Goal: Task Accomplishment & Management: Complete application form

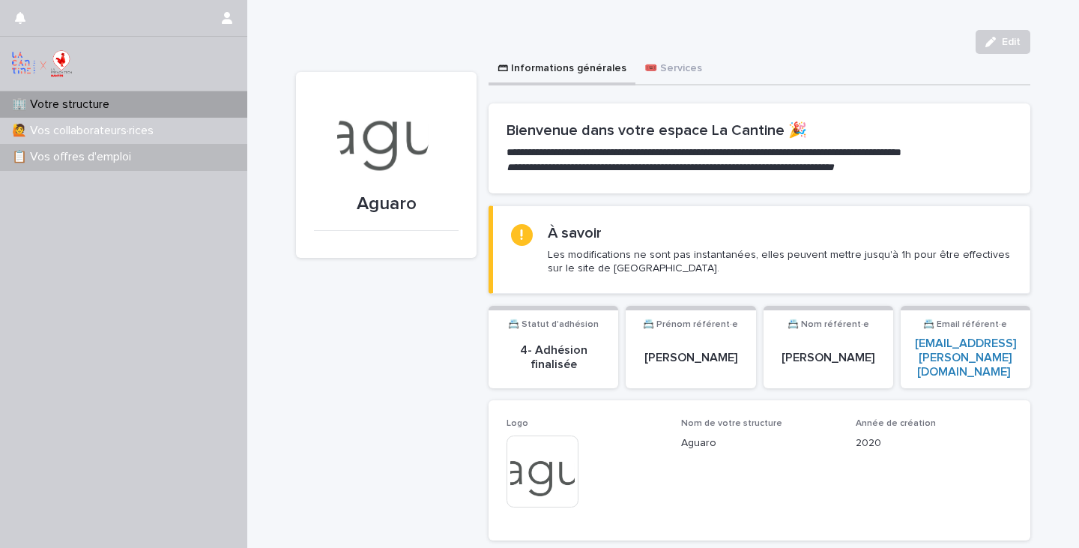
click at [95, 161] on p "📋 Vos offres d'emploi" at bounding box center [74, 157] width 137 height 14
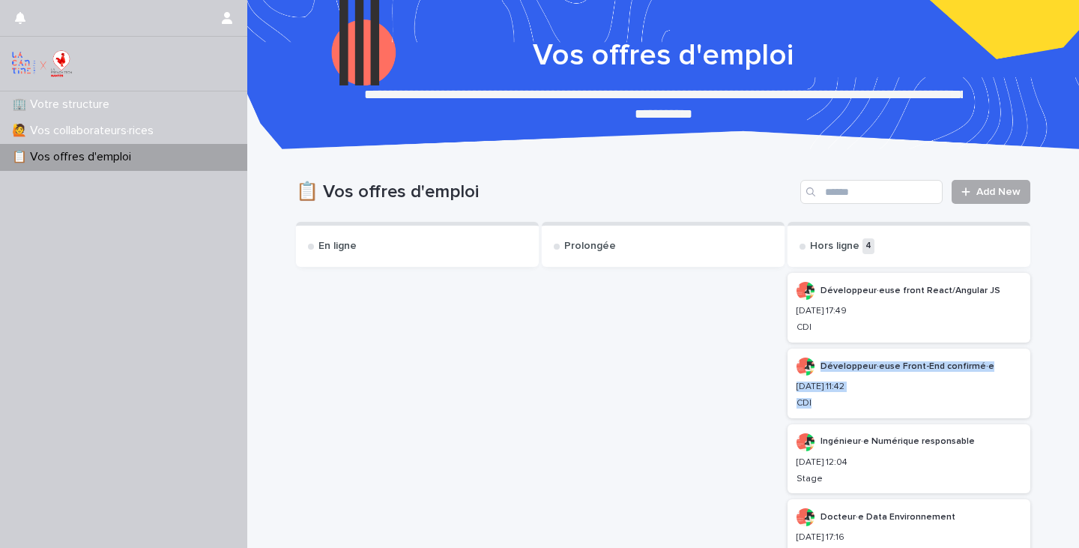
click at [996, 191] on span "Add New" at bounding box center [998, 192] width 44 height 10
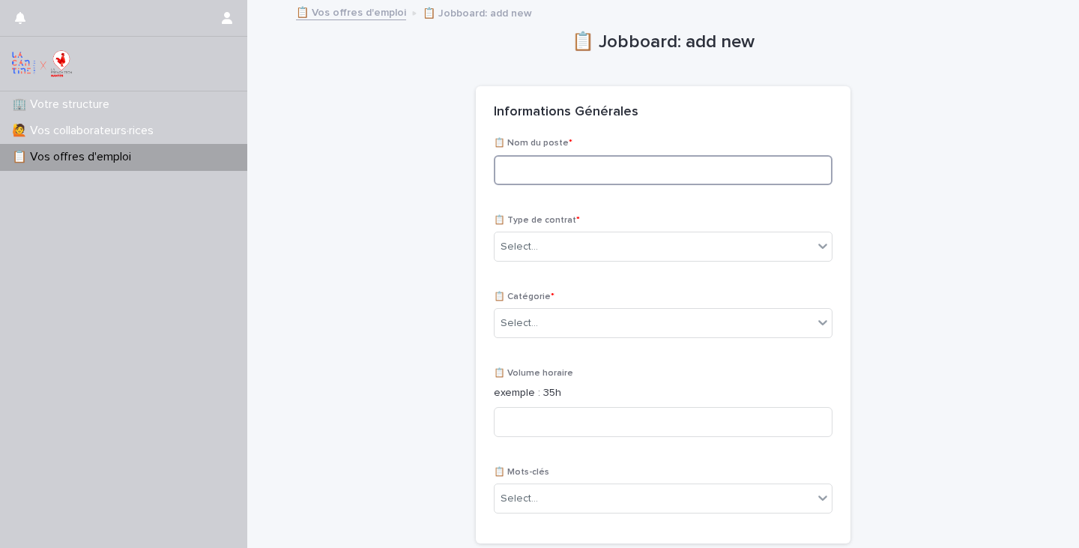
click at [591, 167] on input at bounding box center [663, 170] width 339 height 30
click at [581, 172] on input at bounding box center [663, 170] width 339 height 30
paste input "**********"
type input "**********"
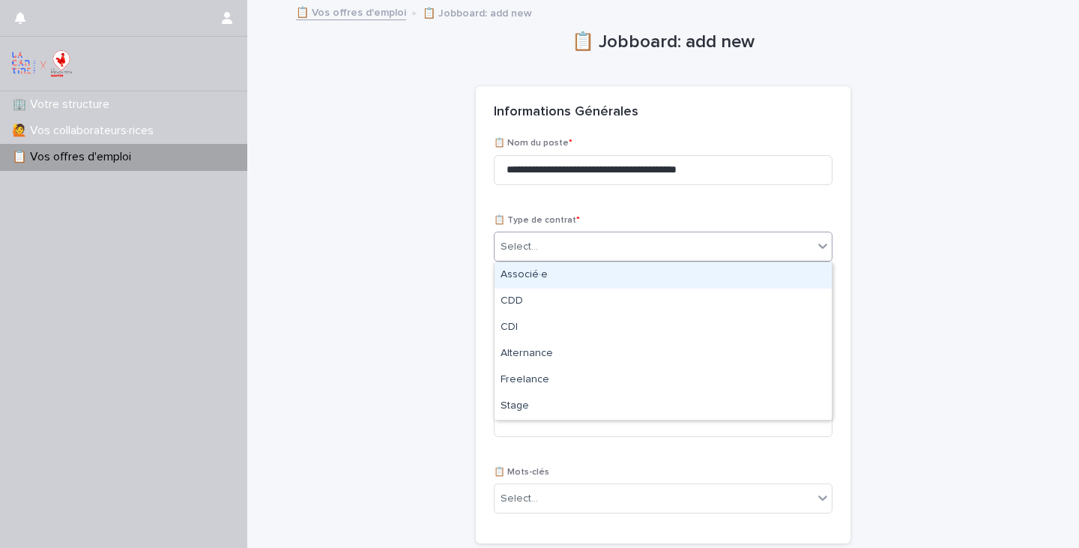
click at [582, 241] on div "Select..." at bounding box center [654, 247] width 319 height 25
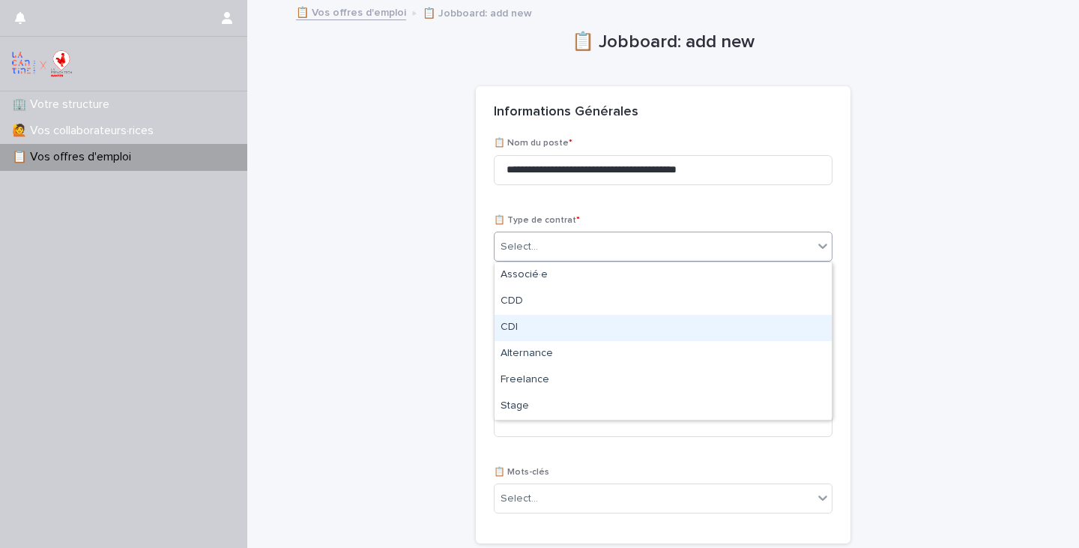
click at [568, 330] on div "CDI" at bounding box center [663, 328] width 337 height 26
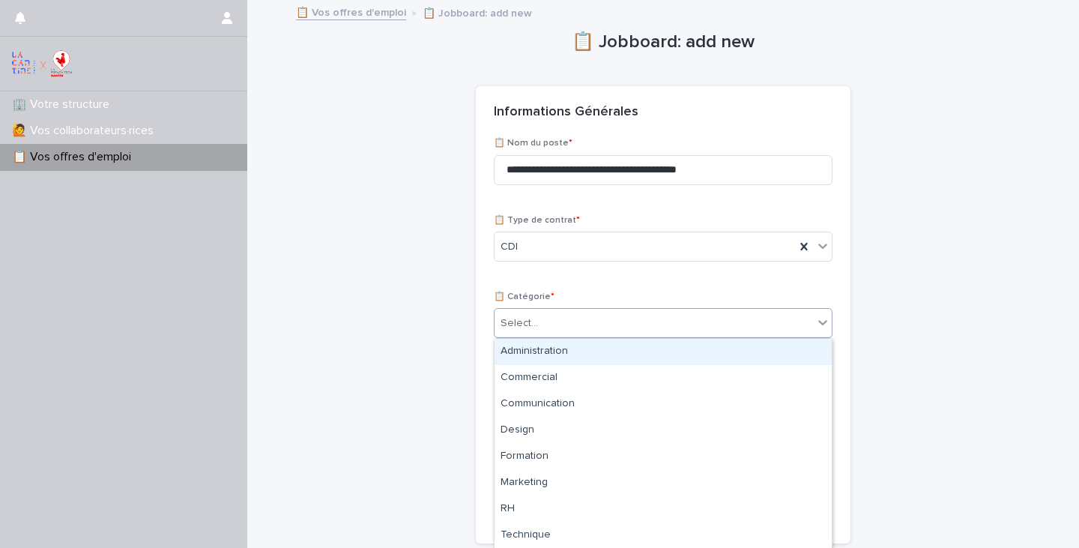
click at [568, 330] on div "Select..." at bounding box center [654, 323] width 319 height 25
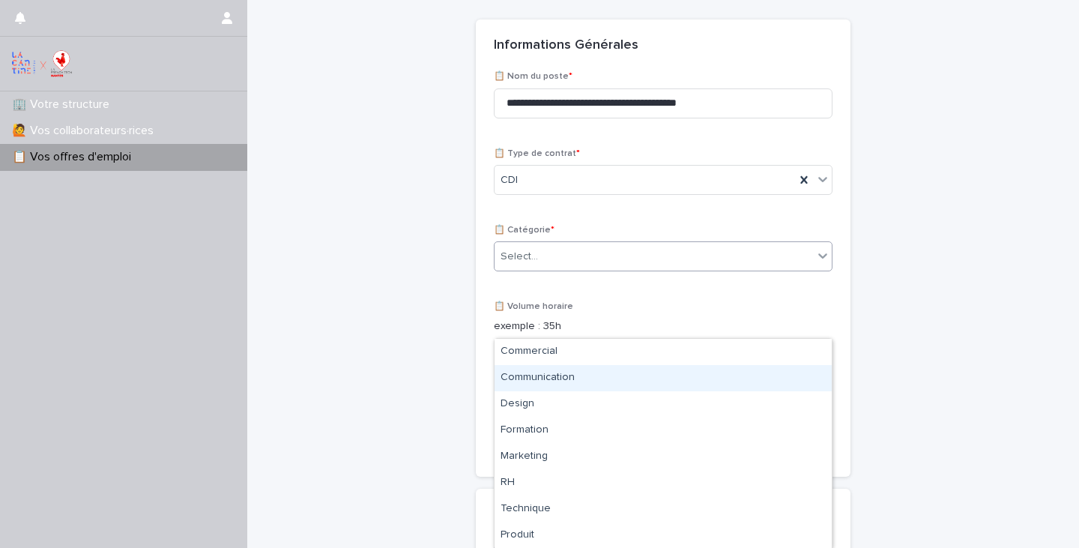
scroll to position [81, 0]
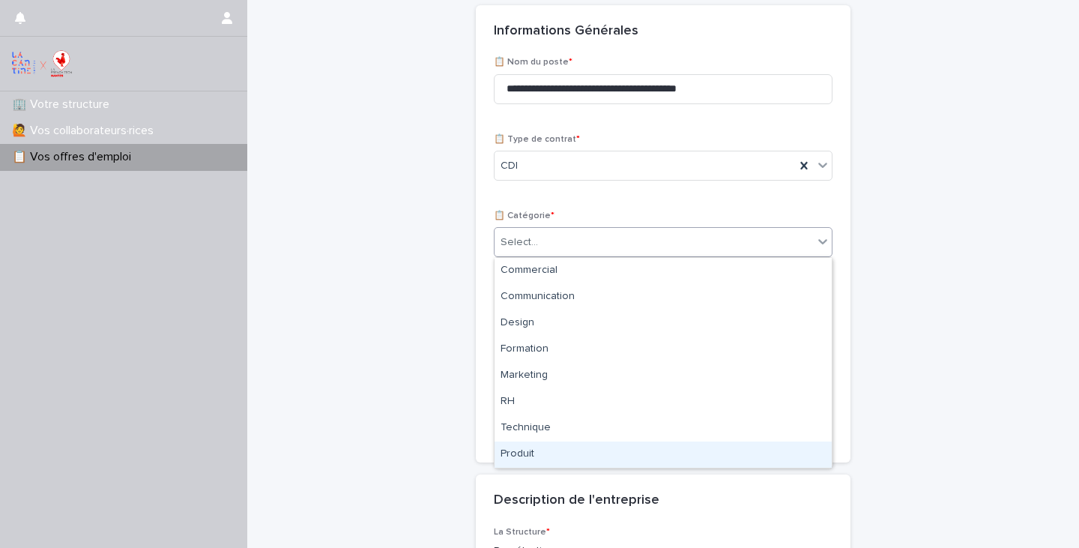
click at [594, 446] on div "Produit" at bounding box center [663, 454] width 337 height 26
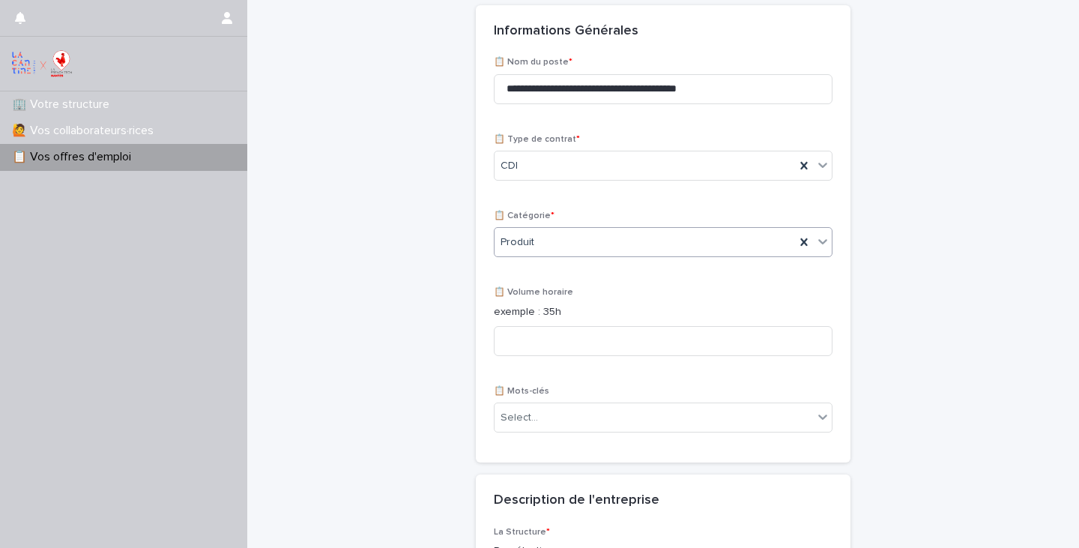
click at [778, 235] on div "Produit" at bounding box center [645, 242] width 301 height 25
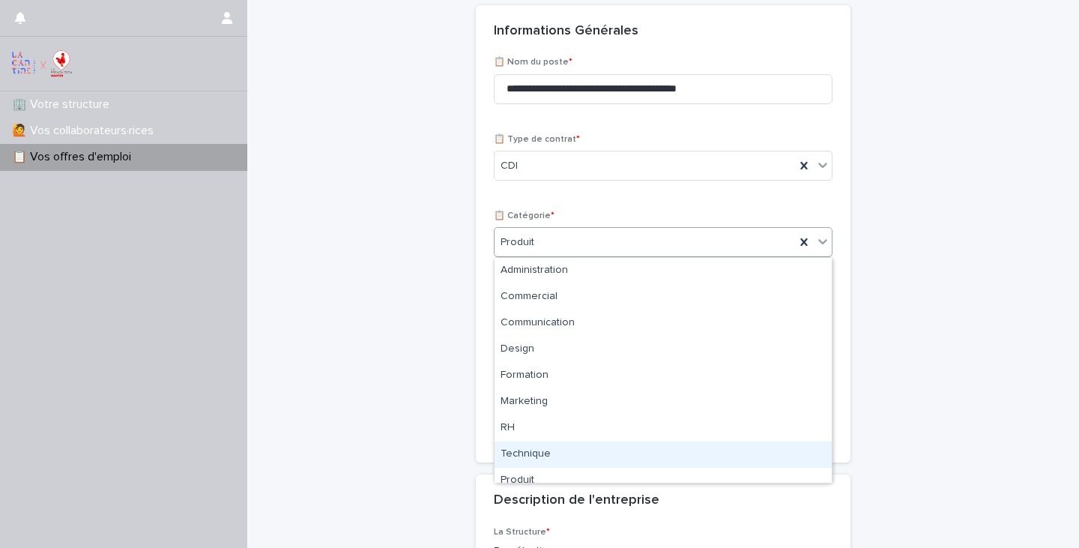
click at [665, 458] on div "Technique" at bounding box center [663, 454] width 337 height 26
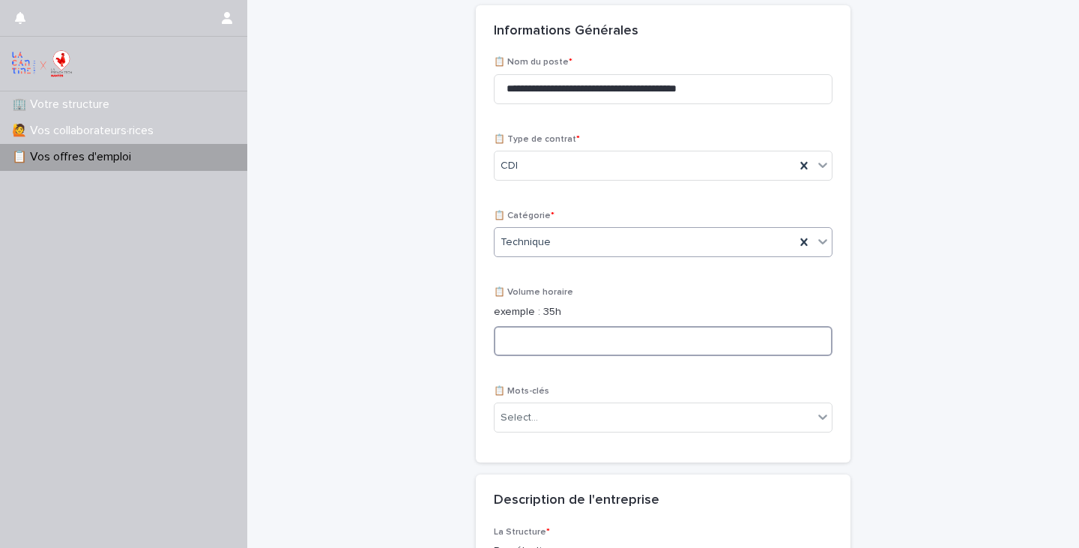
click at [631, 345] on input at bounding box center [663, 341] width 339 height 30
click at [630, 420] on div "Select..." at bounding box center [654, 417] width 319 height 25
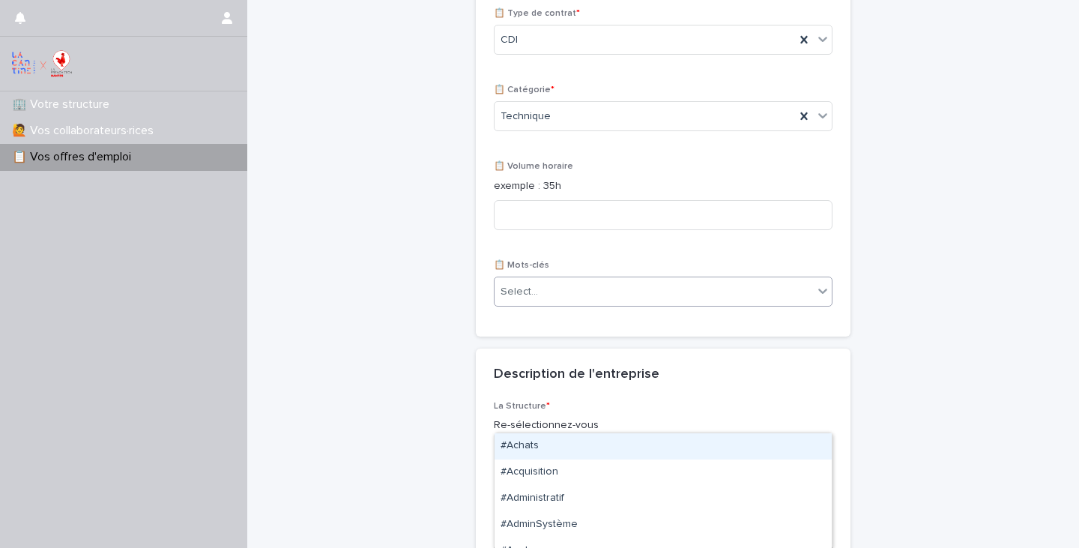
scroll to position [205, 0]
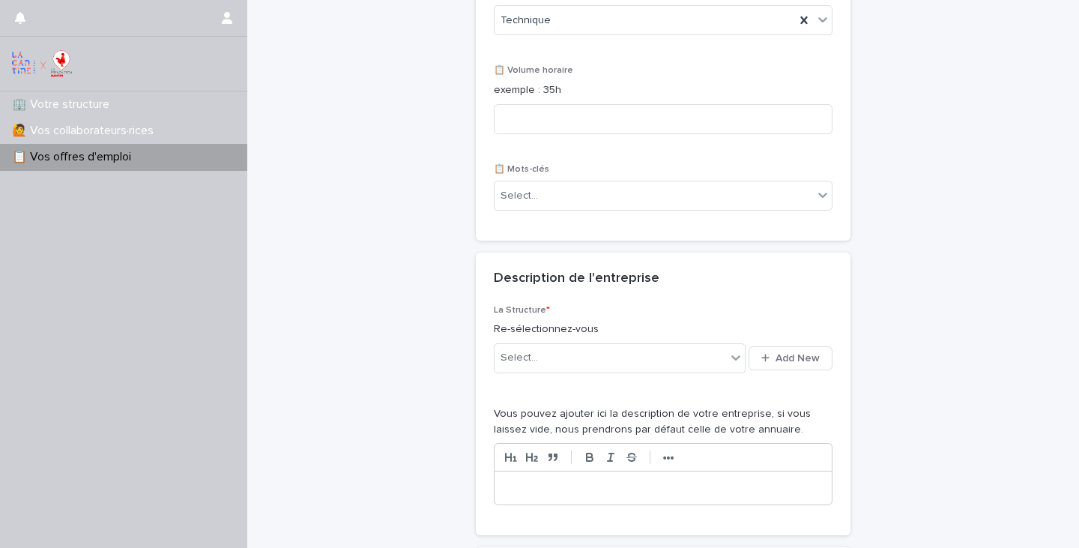
scroll to position [301, 0]
click at [562, 355] on div "Select..." at bounding box center [611, 359] width 232 height 25
click at [555, 384] on div "Aguaro" at bounding box center [620, 388] width 251 height 26
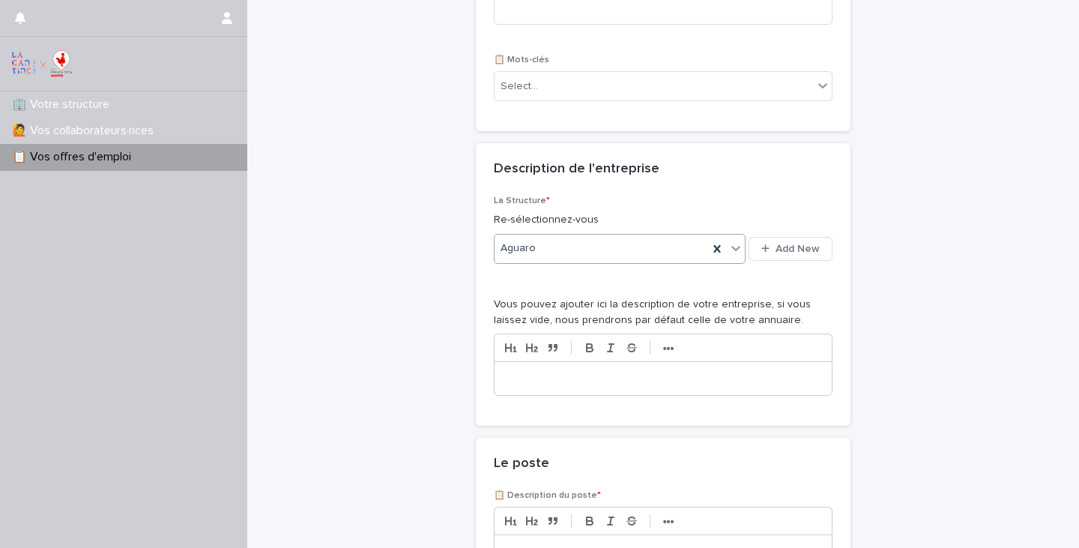
scroll to position [415, 0]
click at [578, 372] on p at bounding box center [663, 375] width 315 height 15
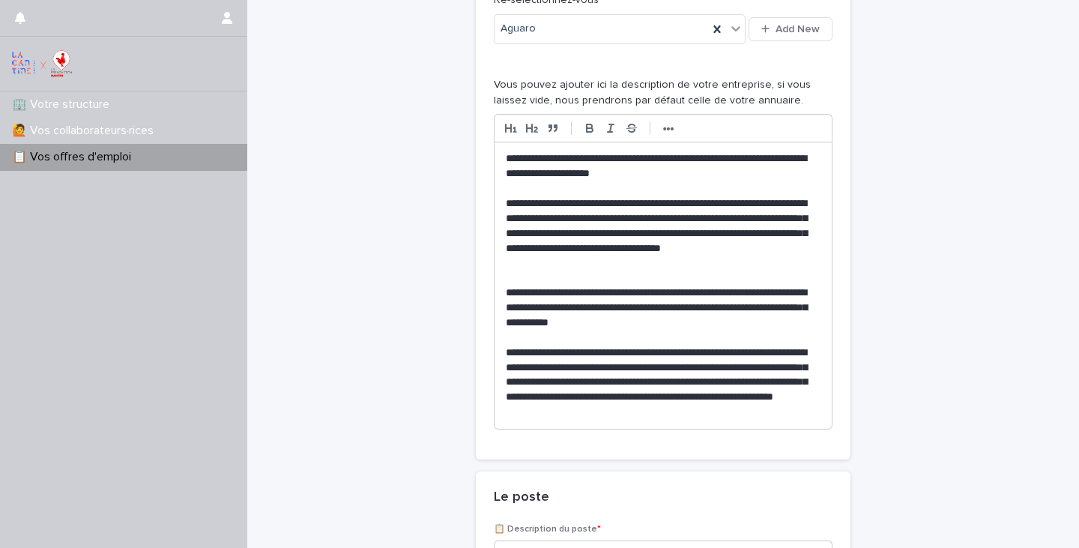
scroll to position [637, 0]
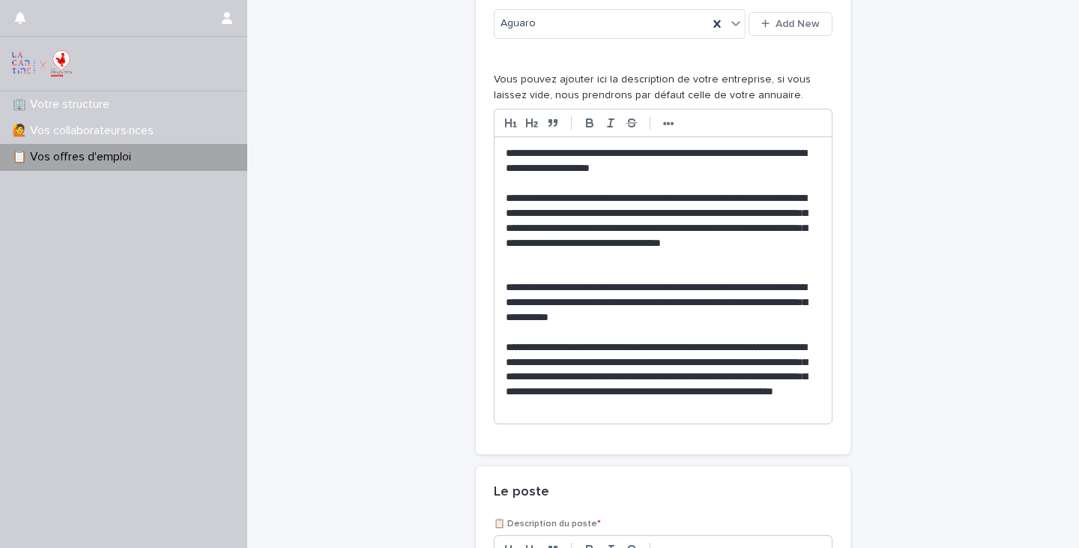
click at [923, 530] on div "**********" at bounding box center [663, 452] width 734 height 2176
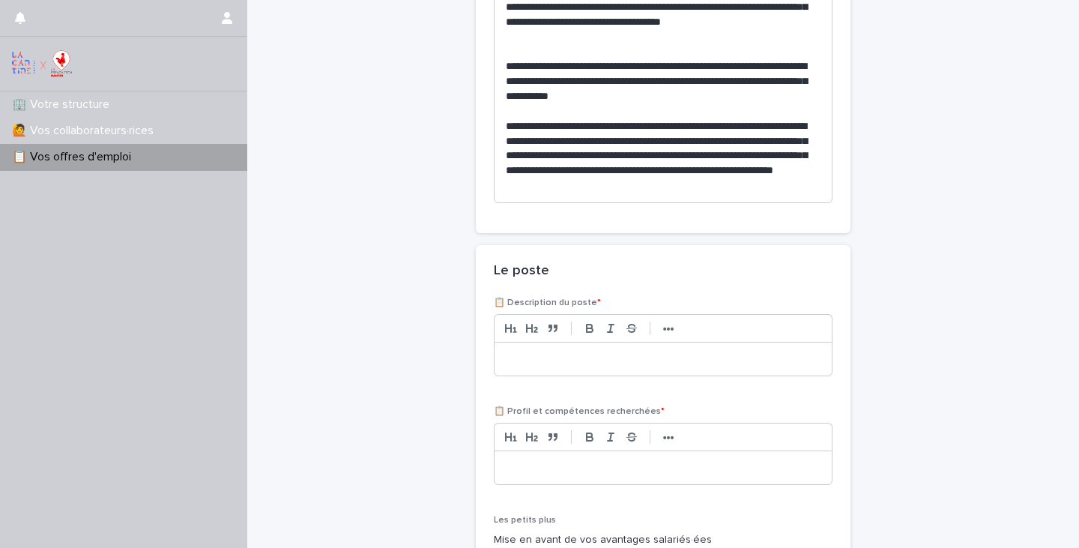
scroll to position [859, 0]
click at [568, 359] on p at bounding box center [663, 358] width 315 height 15
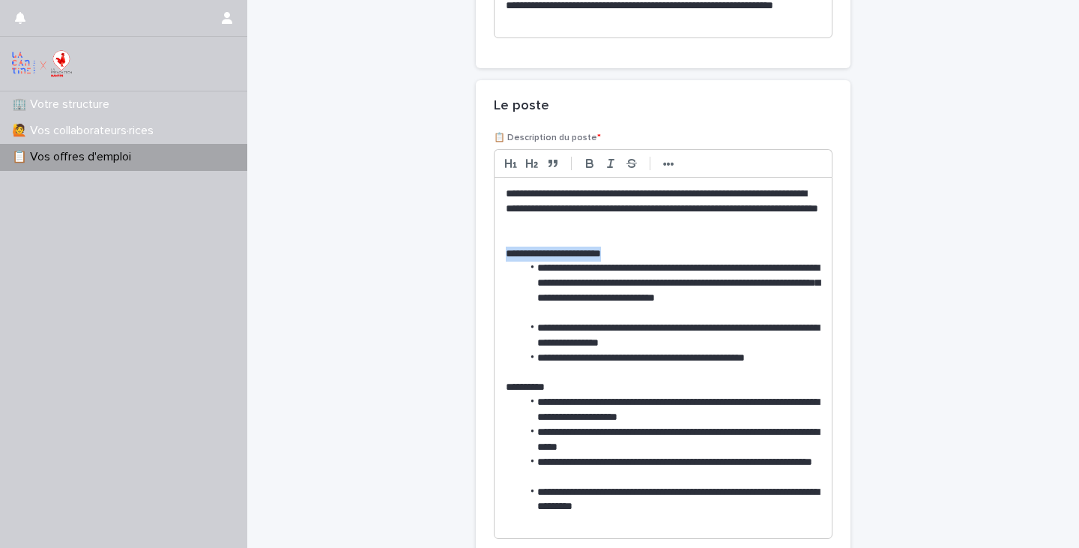
drag, startPoint x: 502, startPoint y: 250, endPoint x: 636, endPoint y: 248, distance: 133.4
click at [636, 248] on div "**********" at bounding box center [663, 358] width 337 height 360
click at [519, 384] on p "**********" at bounding box center [663, 387] width 315 height 15
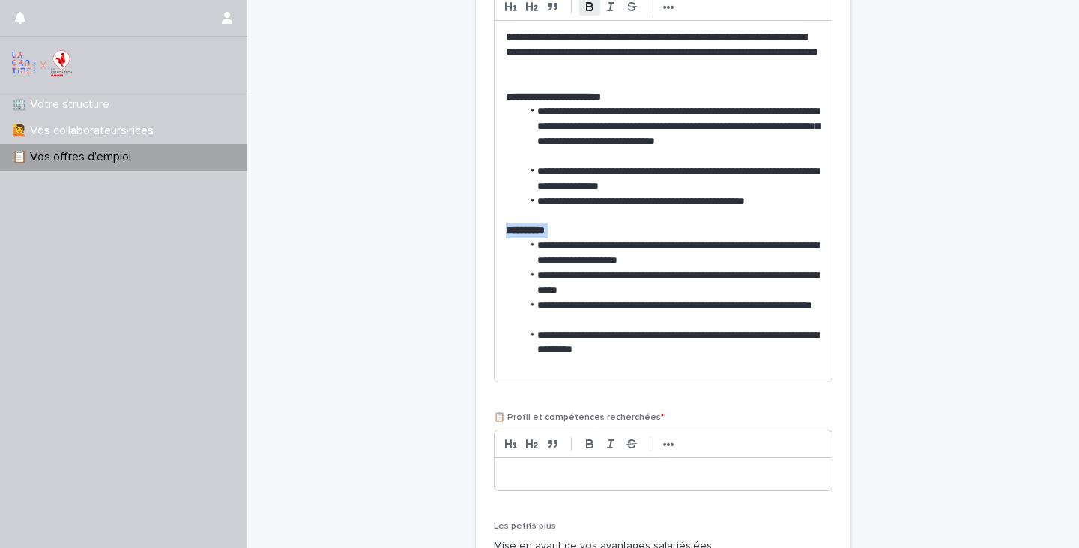
scroll to position [1179, 0]
click at [709, 358] on p at bounding box center [663, 365] width 315 height 15
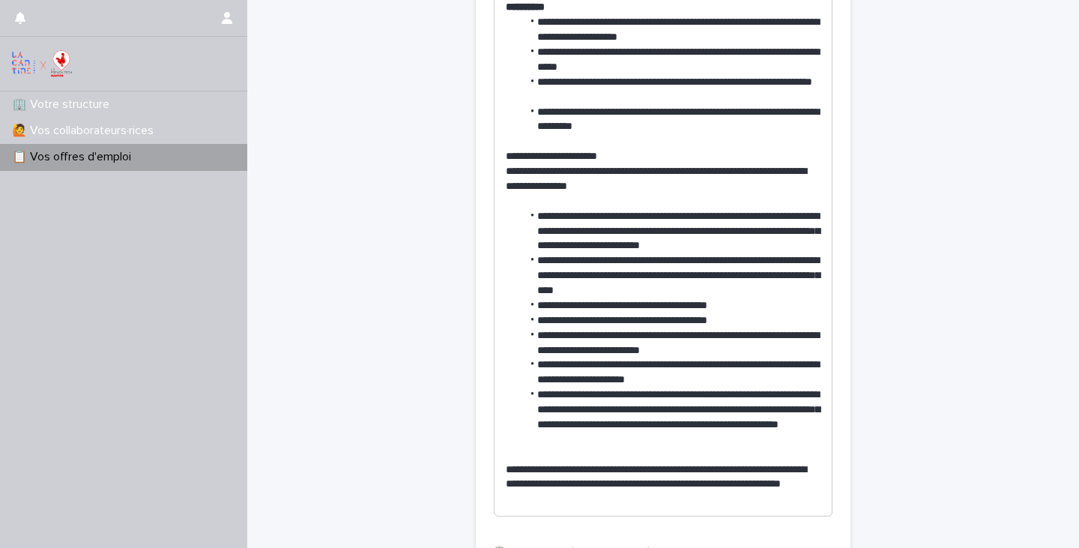
scroll to position [1428, 0]
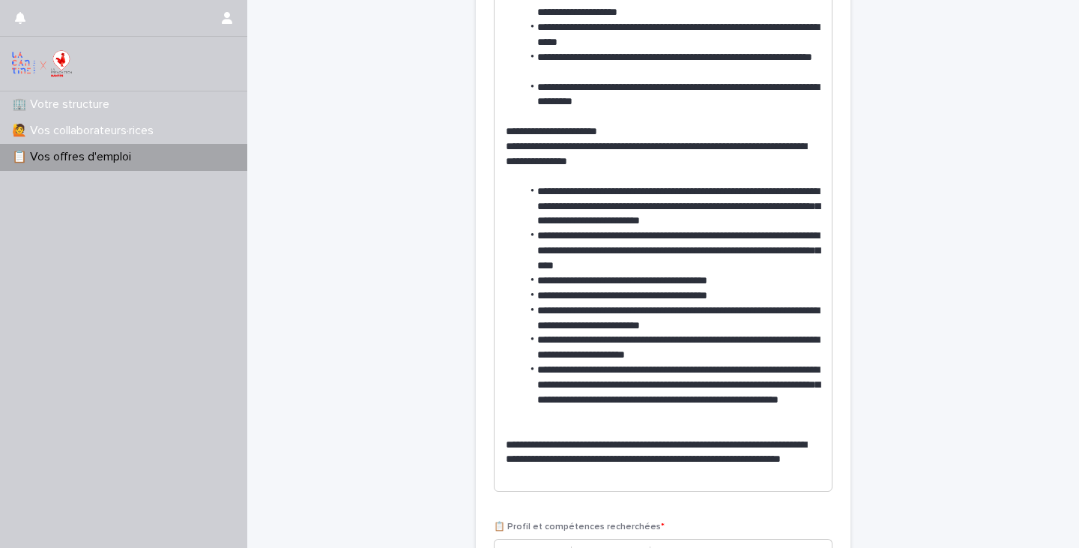
click at [585, 131] on p "**********" at bounding box center [663, 131] width 315 height 15
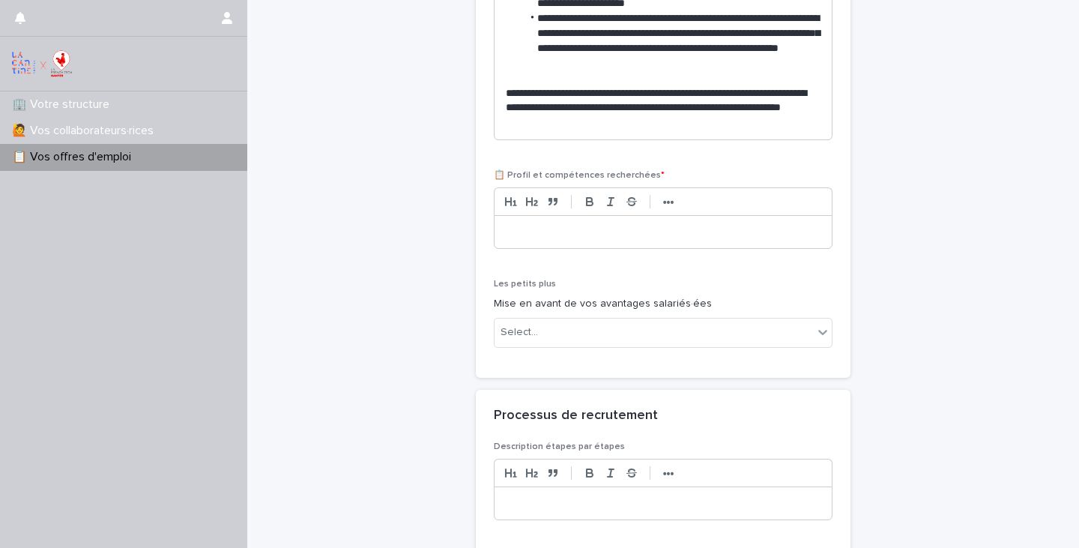
scroll to position [1778, 0]
click at [633, 229] on p at bounding box center [663, 233] width 315 height 15
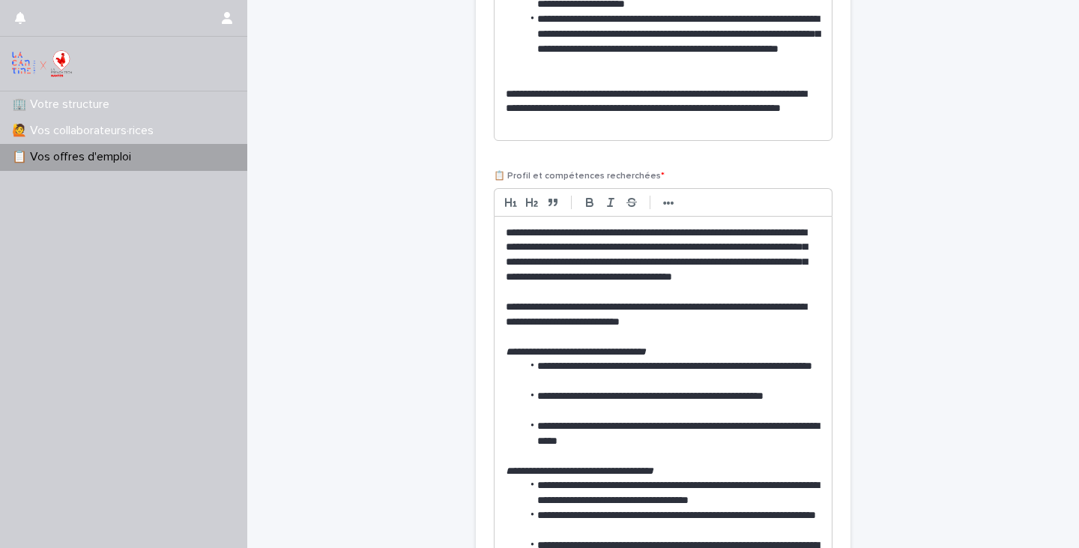
click at [608, 348] on em "**********" at bounding box center [576, 351] width 140 height 10
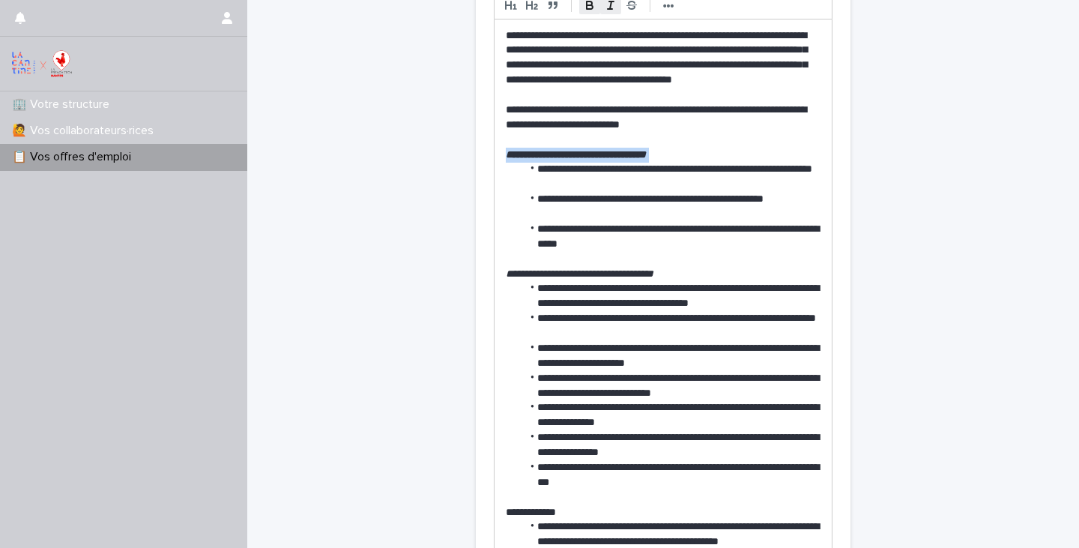
scroll to position [1974, 0]
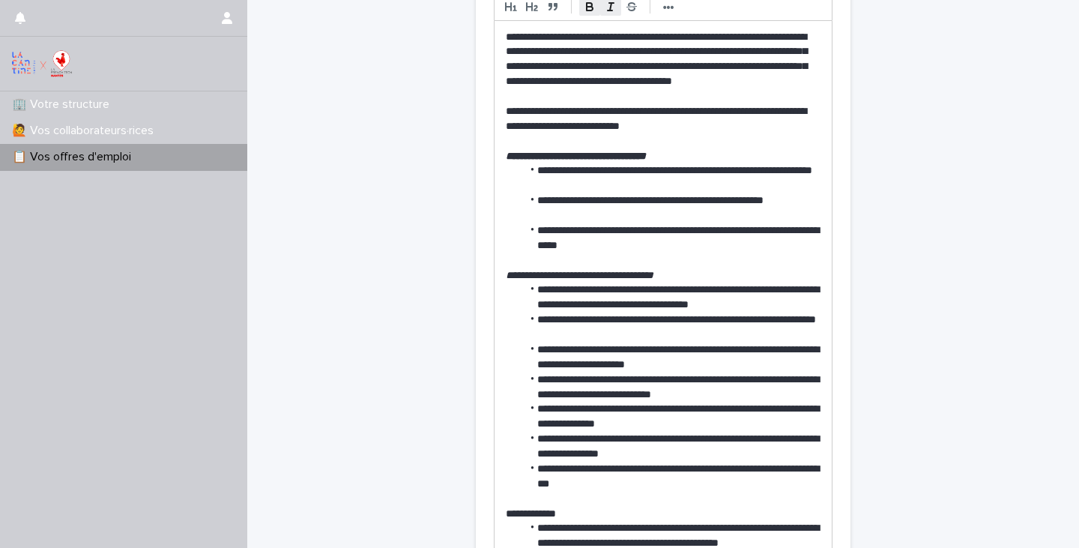
click at [592, 275] on em "**********" at bounding box center [580, 275] width 148 height 10
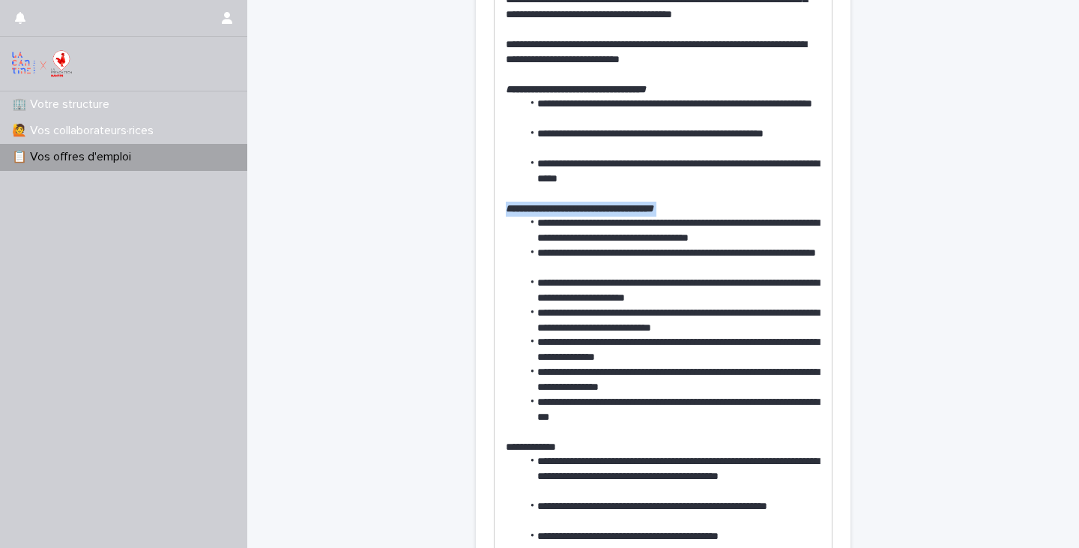
scroll to position [2167, 0]
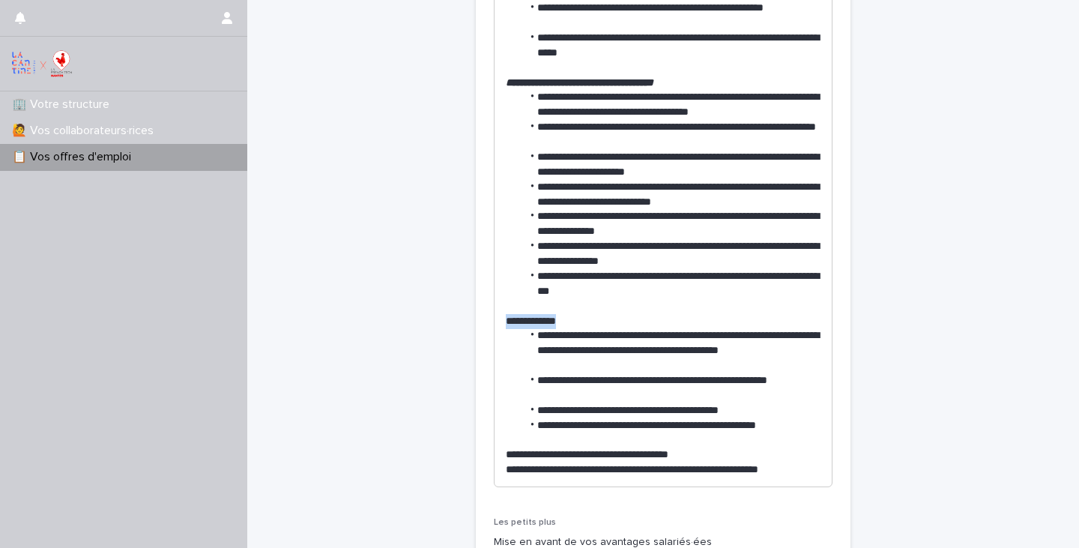
drag, startPoint x: 564, startPoint y: 320, endPoint x: 492, endPoint y: 318, distance: 72.0
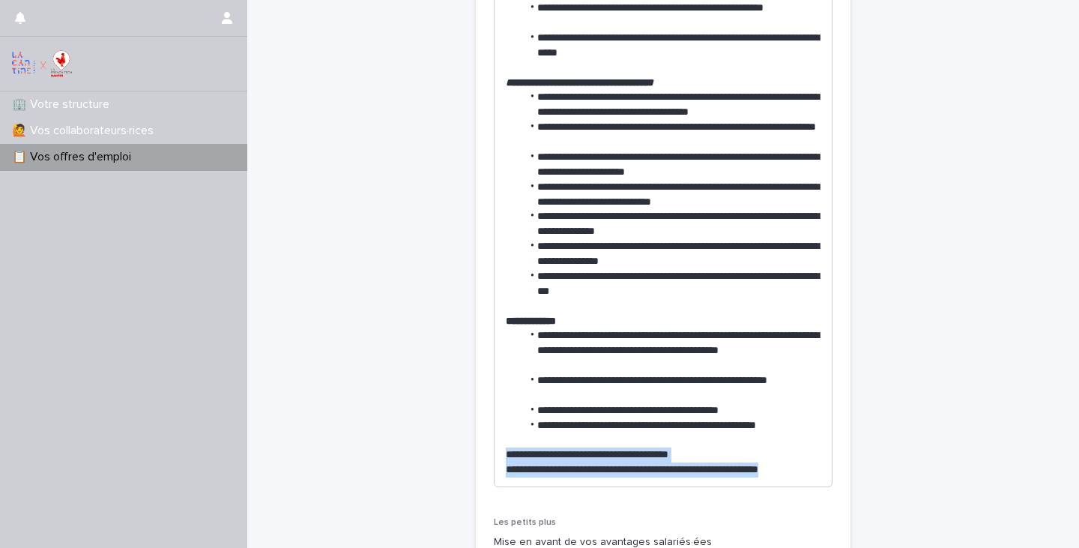
drag, startPoint x: 506, startPoint y: 451, endPoint x: 828, endPoint y: 487, distance: 324.3
click at [828, 487] on div "**********" at bounding box center [663, 141] width 339 height 716
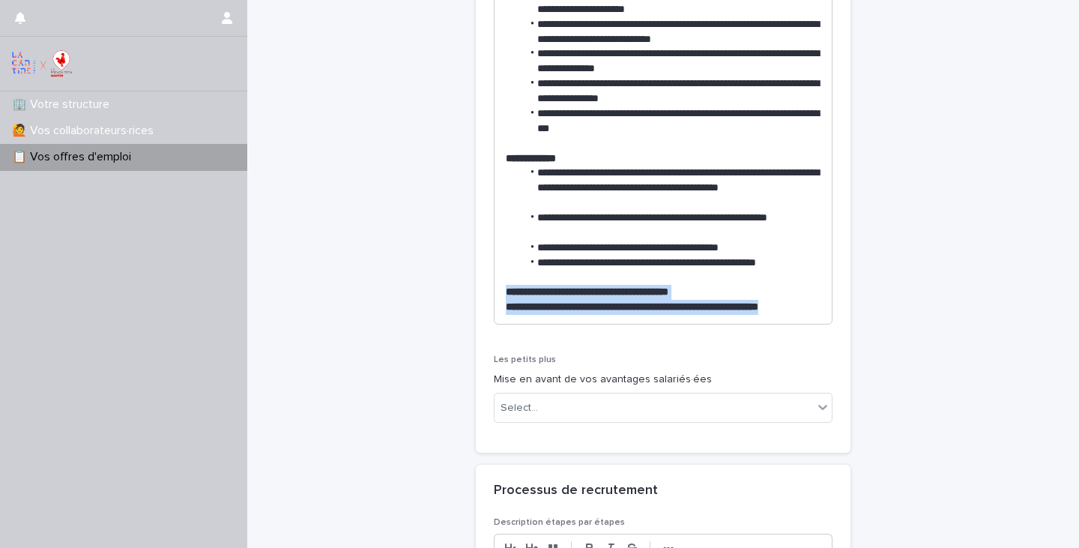
scroll to position [2331, 0]
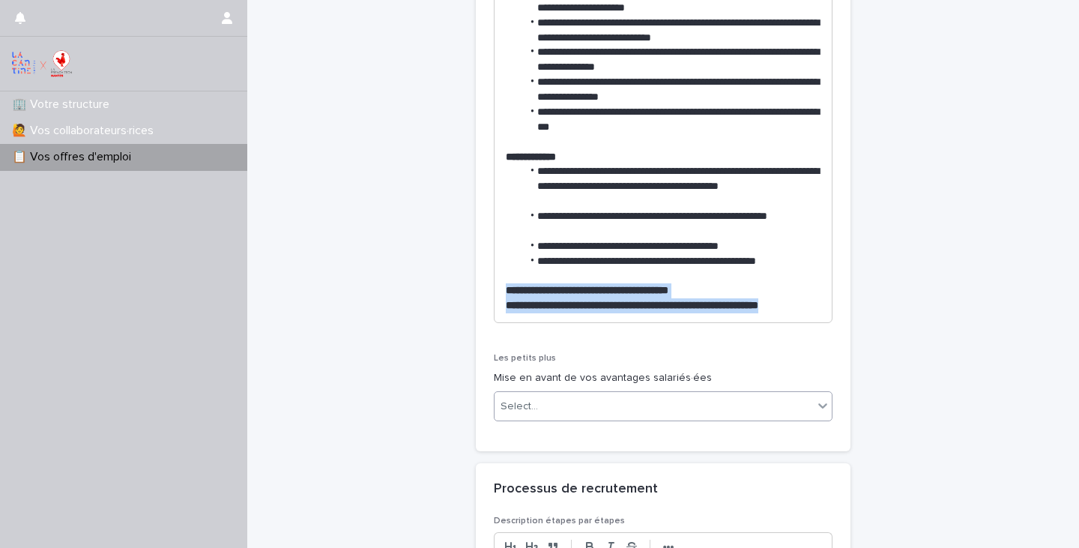
click at [682, 408] on div "Select..." at bounding box center [654, 406] width 319 height 25
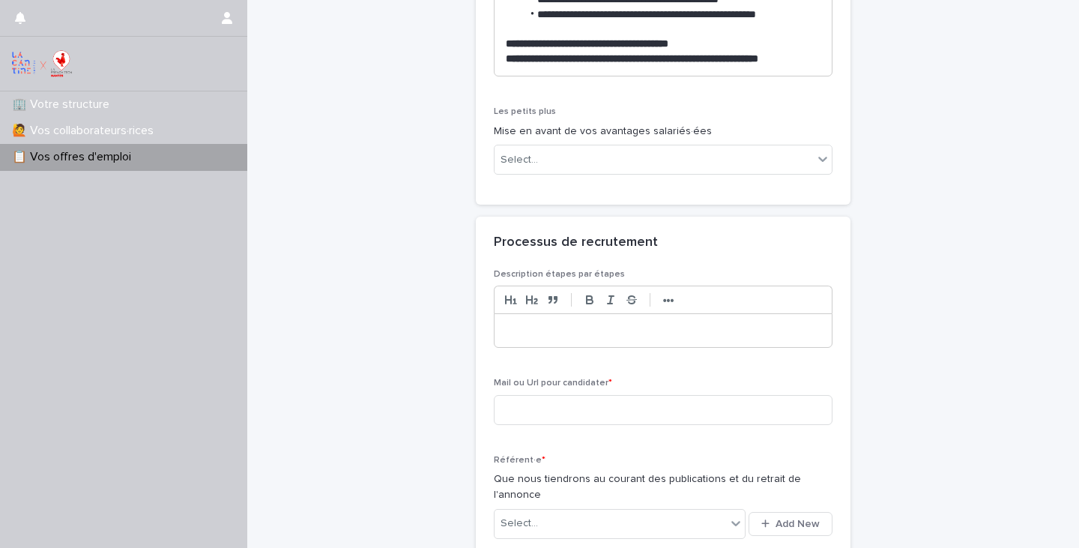
scroll to position [2576, 0]
click at [696, 161] on div "Select..." at bounding box center [654, 160] width 319 height 25
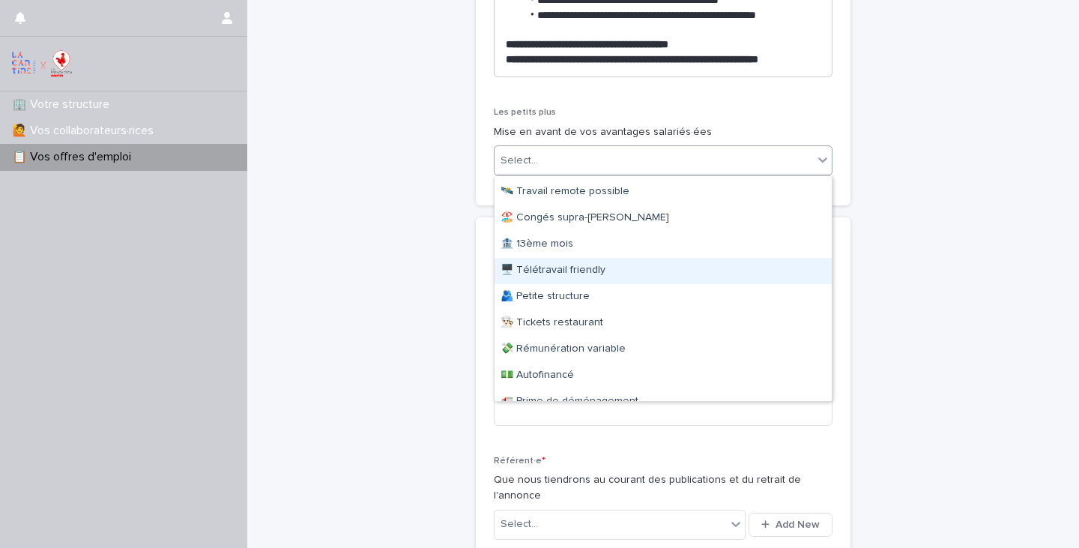
scroll to position [54, 0]
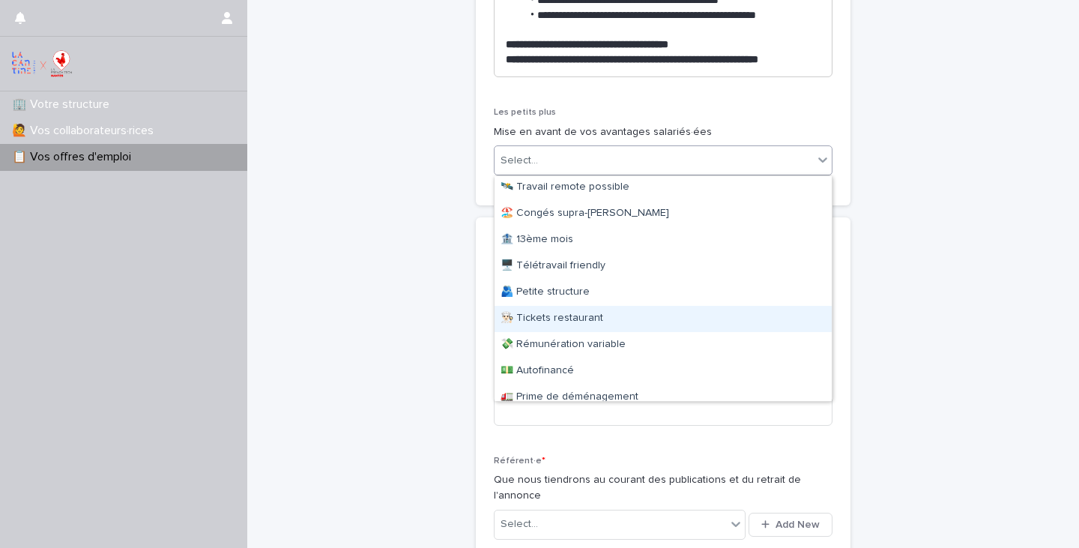
click at [647, 318] on div "👨🏻‍🍳 Tickets restaurant" at bounding box center [663, 319] width 337 height 26
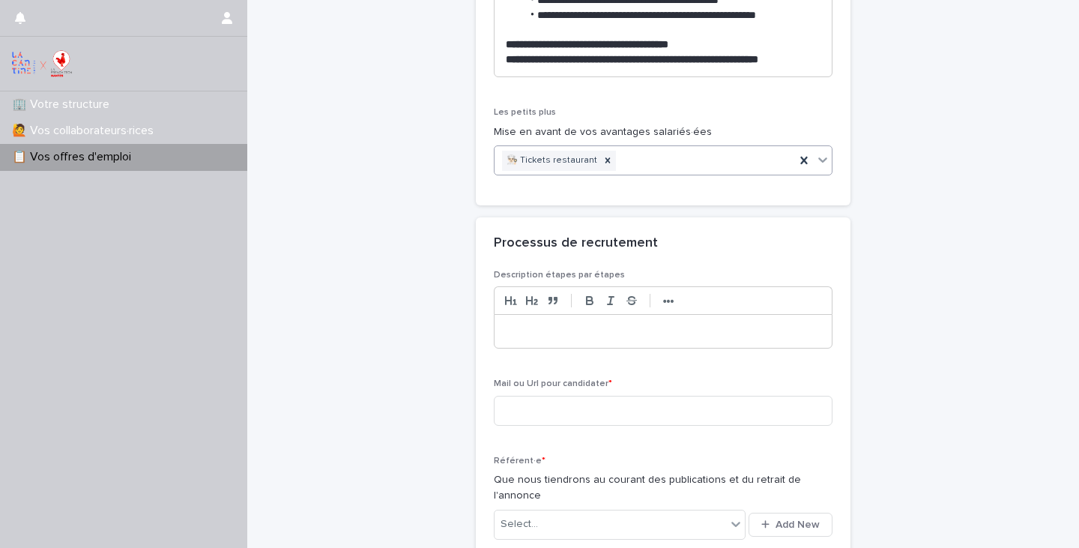
click at [824, 157] on icon at bounding box center [822, 159] width 15 height 15
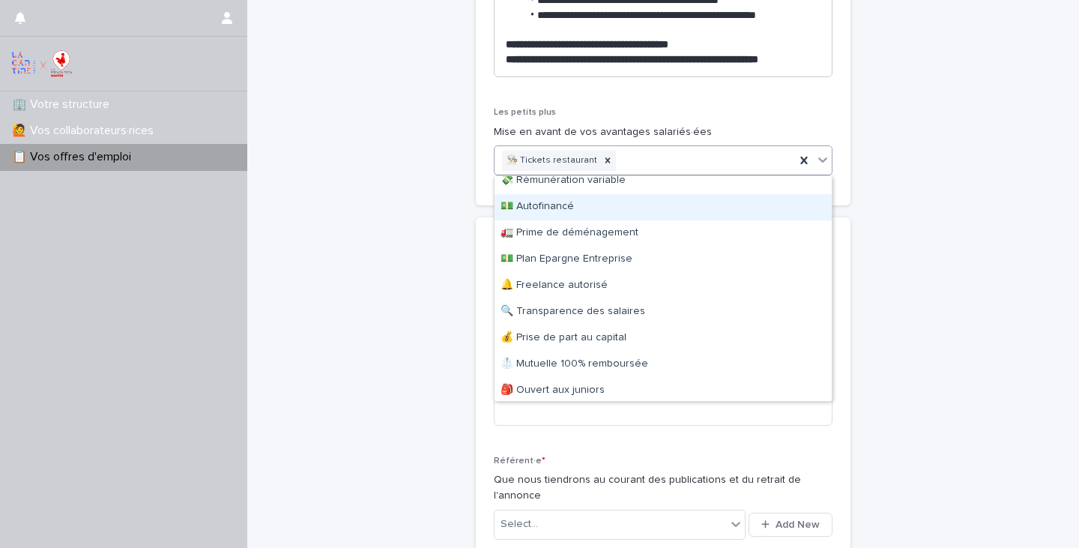
scroll to position [189, 0]
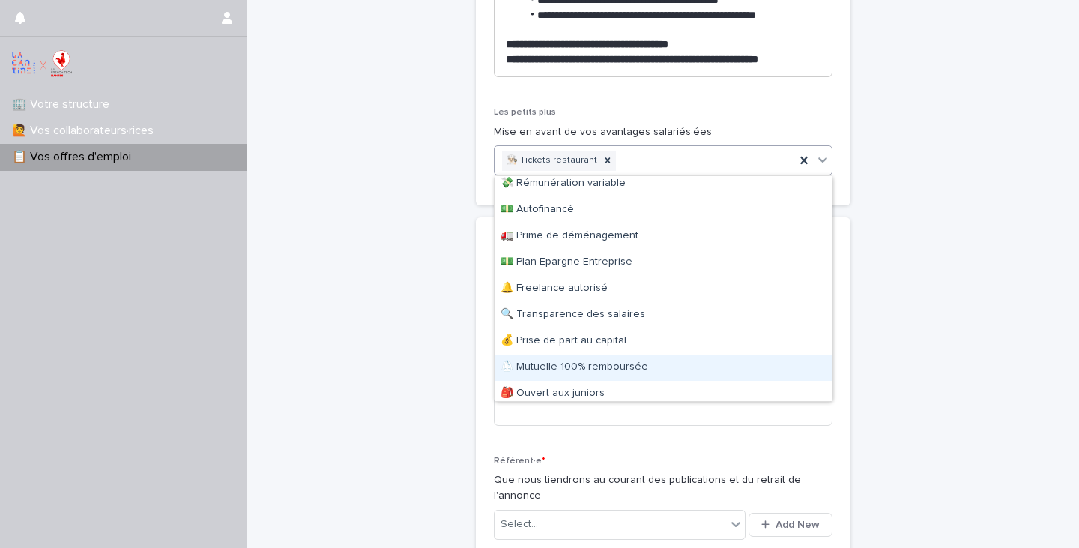
click at [722, 375] on div "🥼 Mutuelle 100% remboursée" at bounding box center [663, 367] width 337 height 26
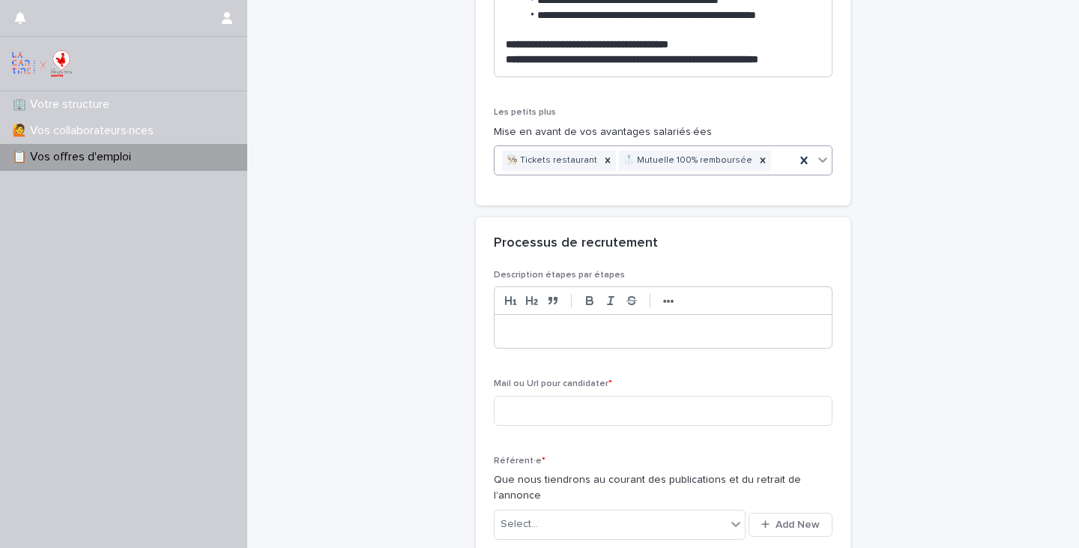
click at [827, 152] on icon at bounding box center [822, 159] width 15 height 15
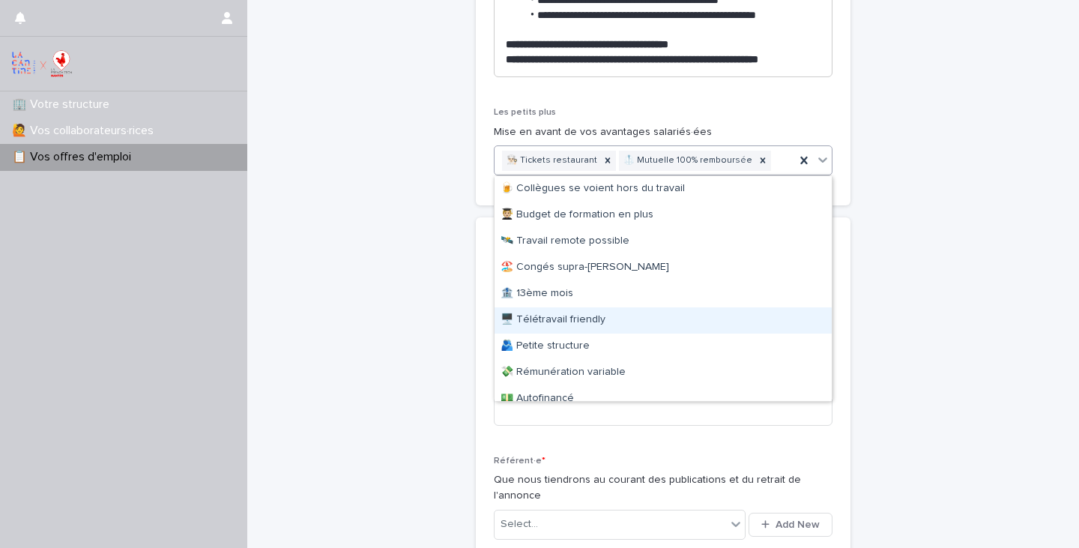
click at [722, 326] on div "🖥️ Télétravail friendly" at bounding box center [663, 320] width 337 height 26
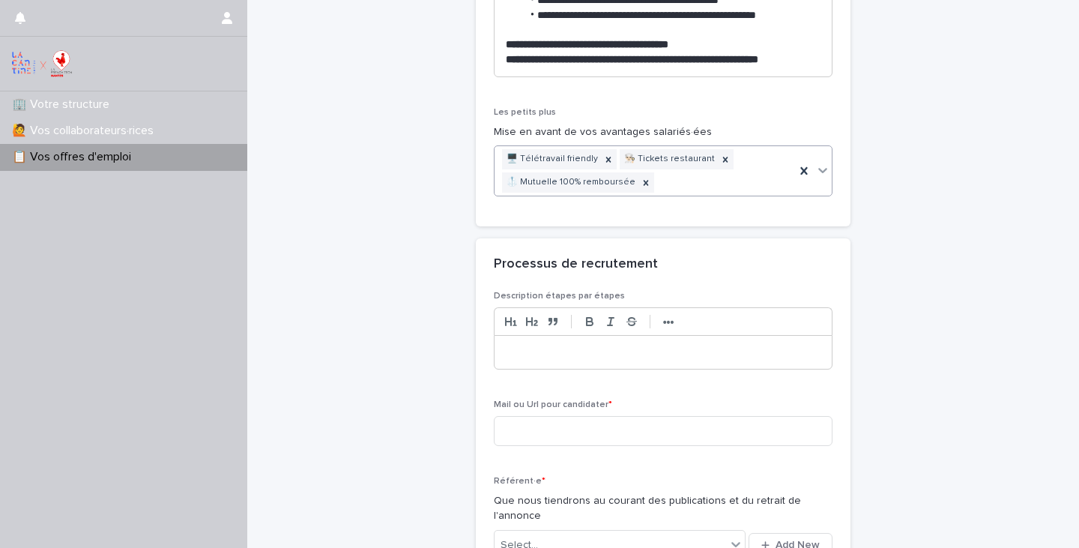
click at [824, 172] on icon at bounding box center [822, 170] width 15 height 15
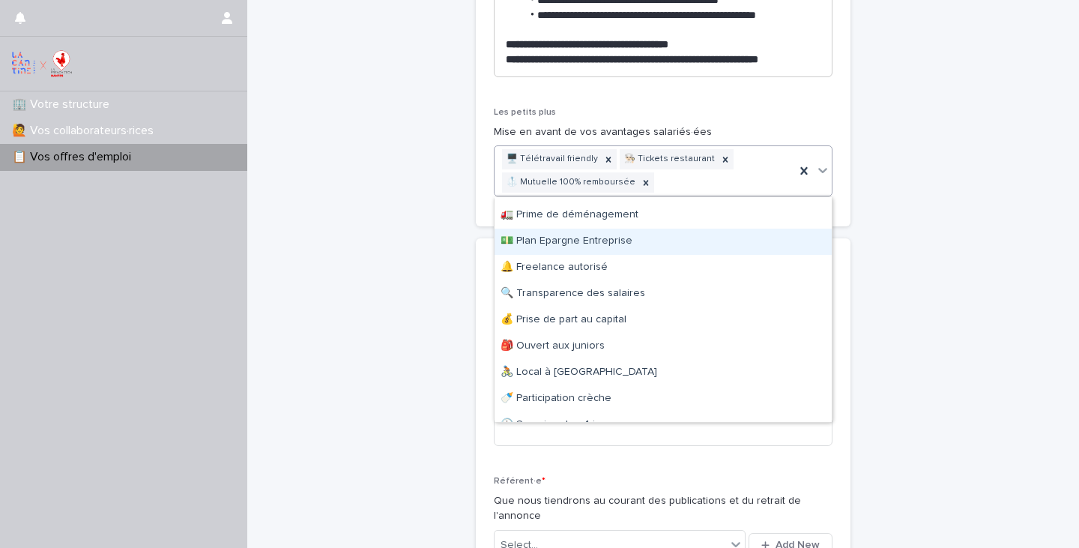
scroll to position [221, 0]
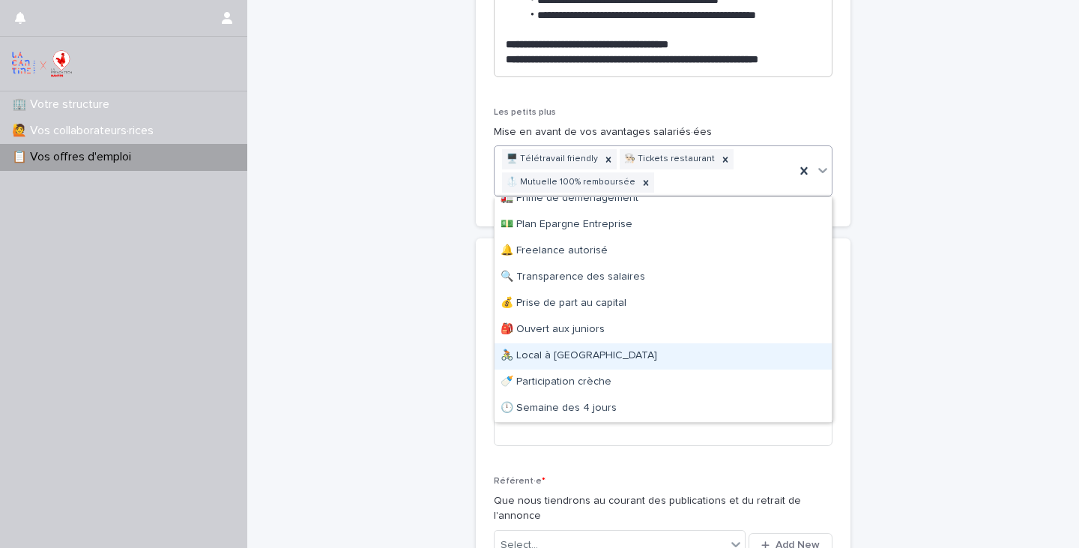
click at [721, 352] on div "🚴🏽 Local à vélo" at bounding box center [663, 356] width 337 height 26
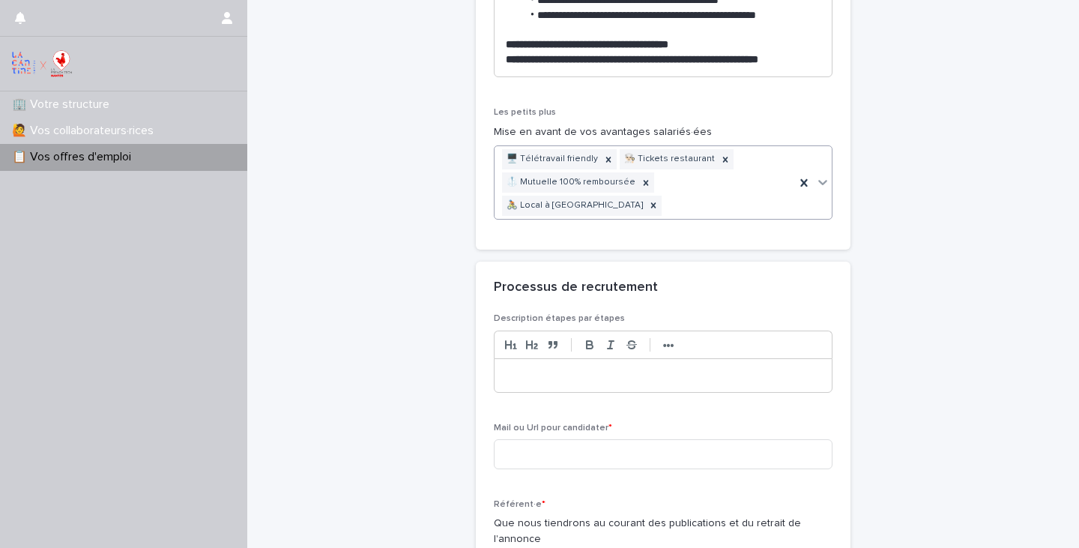
click at [825, 180] on icon at bounding box center [822, 182] width 9 height 5
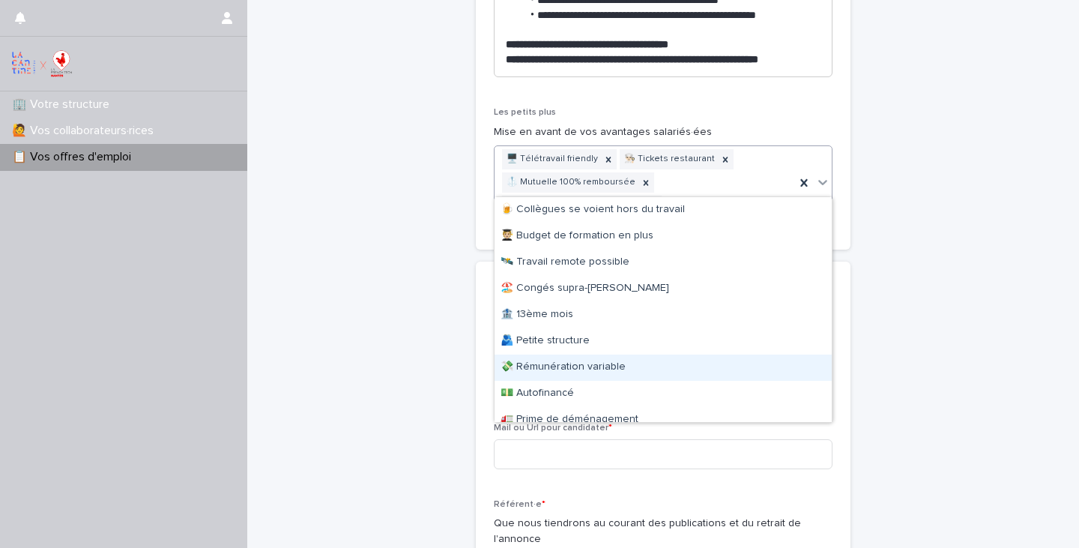
scroll to position [274, 0]
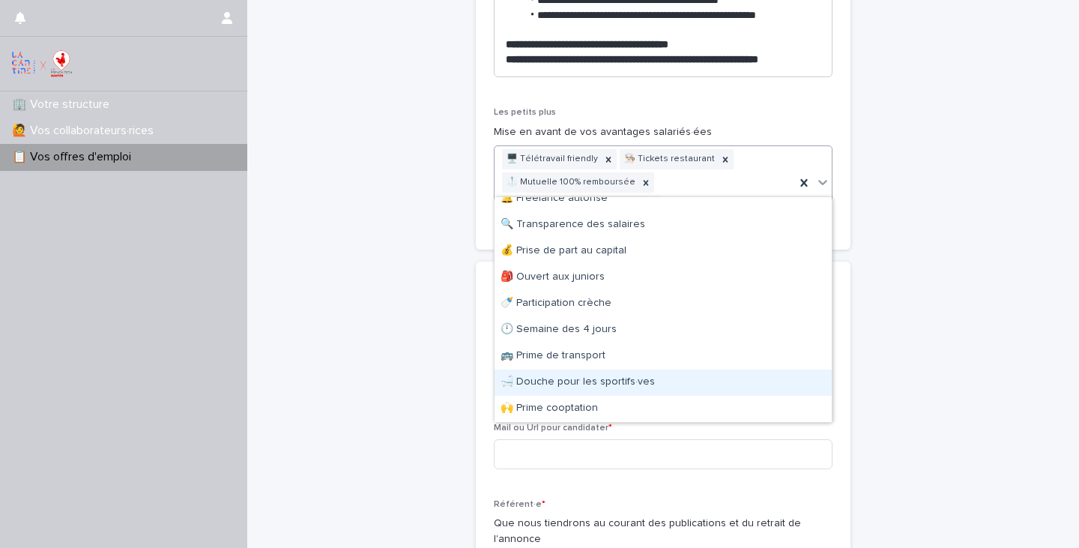
click at [698, 370] on div "🛁 Douche pour les sportifs·ves" at bounding box center [663, 382] width 337 height 26
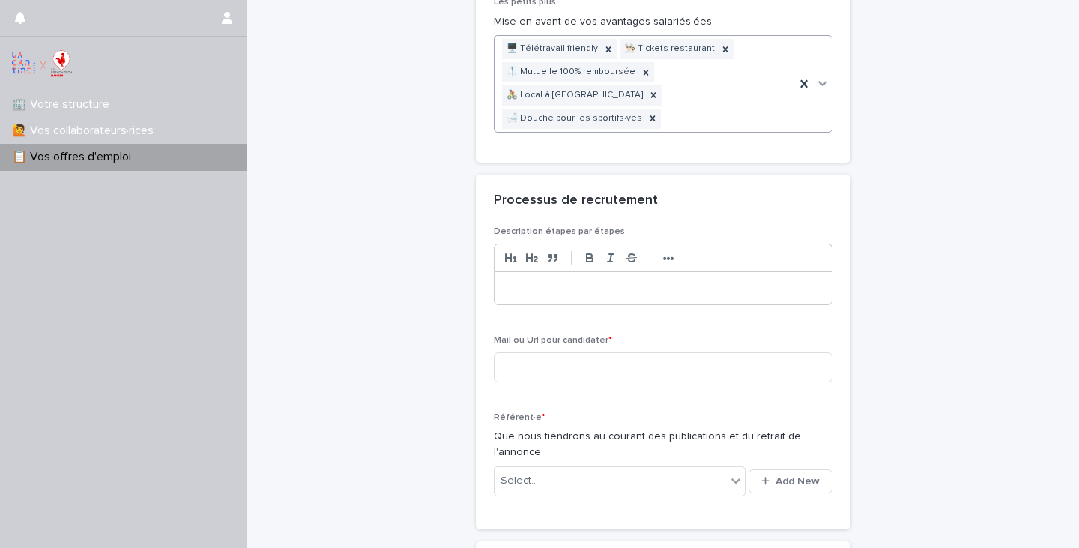
scroll to position [2686, 0]
click at [627, 273] on div at bounding box center [663, 289] width 337 height 33
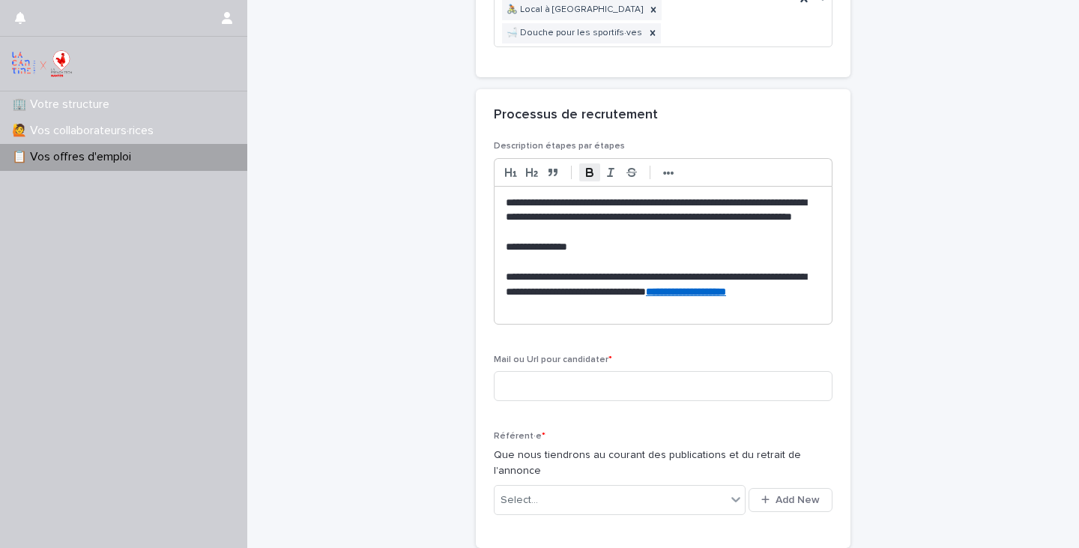
scroll to position [2777, 0]
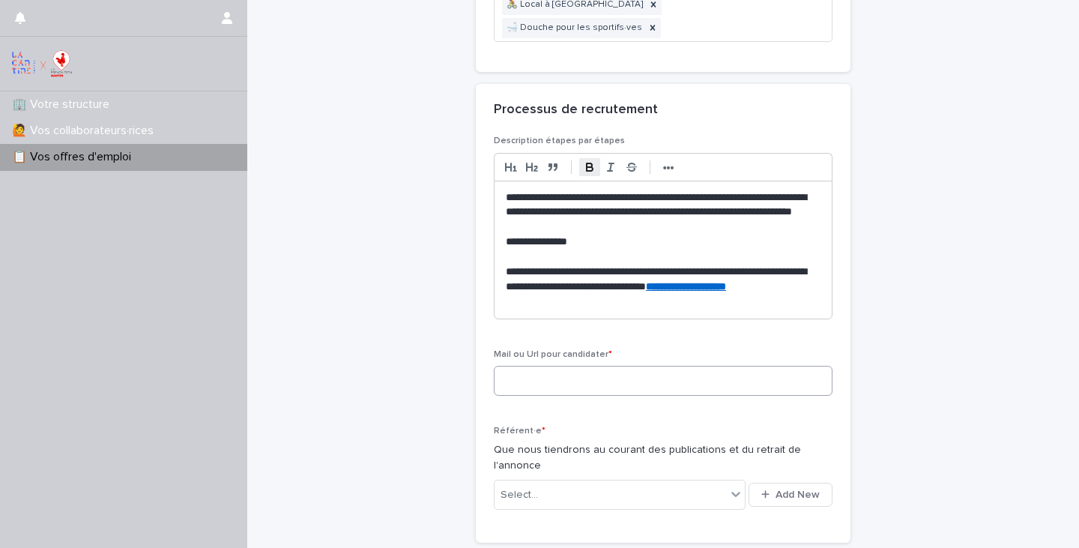
click at [516, 366] on input at bounding box center [663, 381] width 339 height 30
drag, startPoint x: 639, startPoint y: 281, endPoint x: 470, endPoint y: 278, distance: 168.6
copy strong "**********"
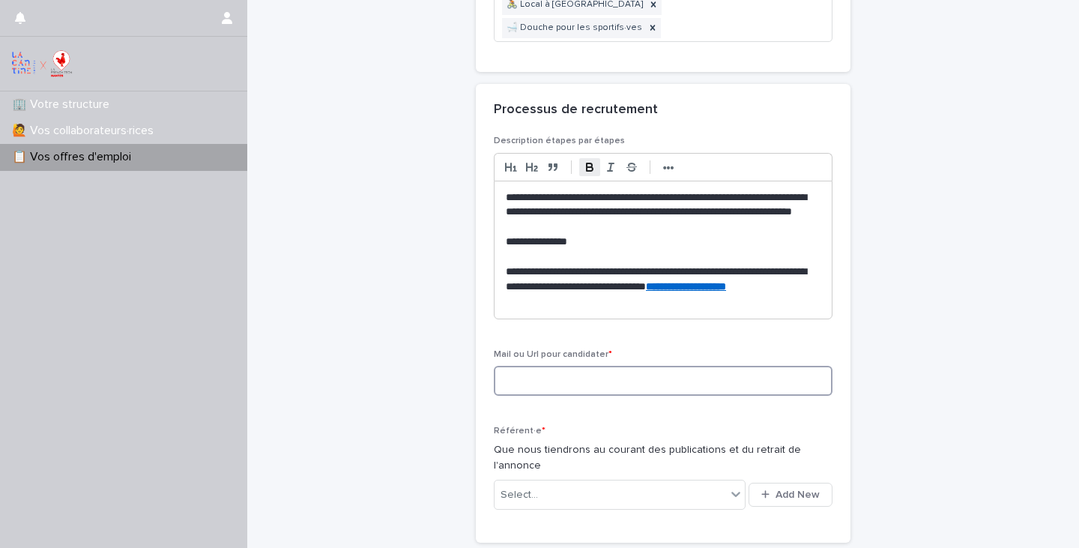
click at [539, 366] on input at bounding box center [663, 381] width 339 height 30
paste input "**********"
type input "**********"
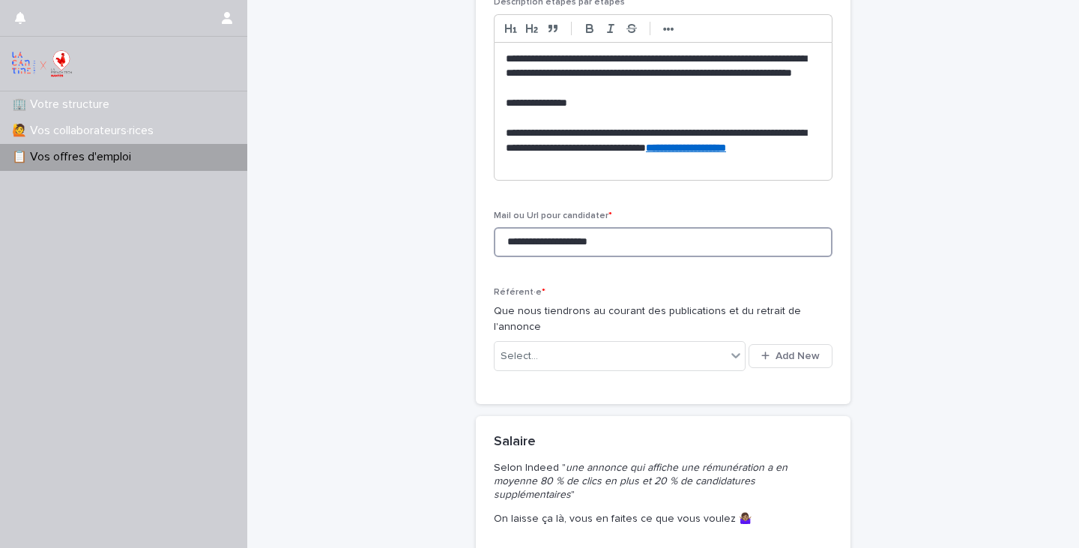
scroll to position [2917, 0]
click at [732, 347] on icon at bounding box center [735, 354] width 15 height 15
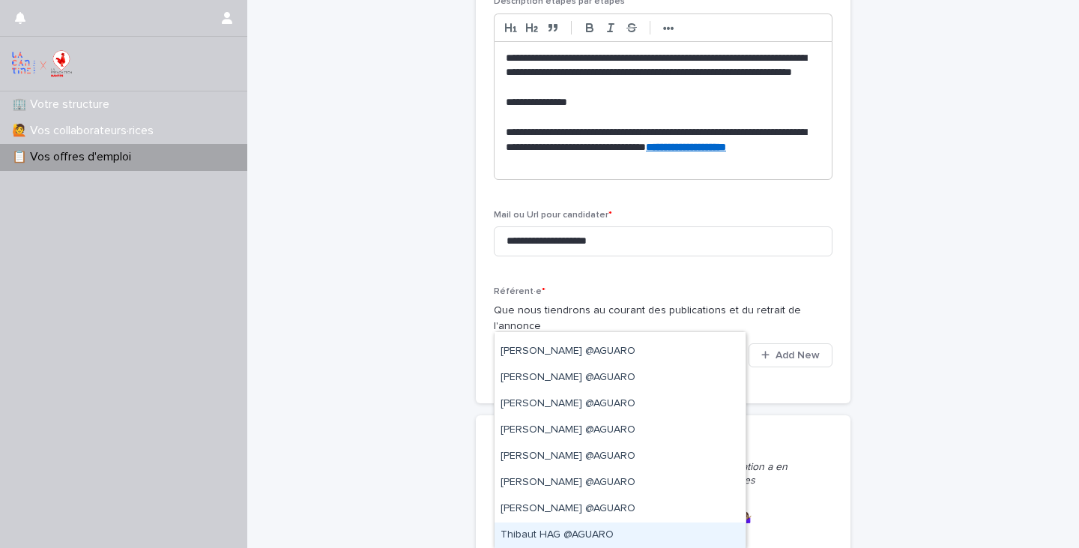
scroll to position [167, 0]
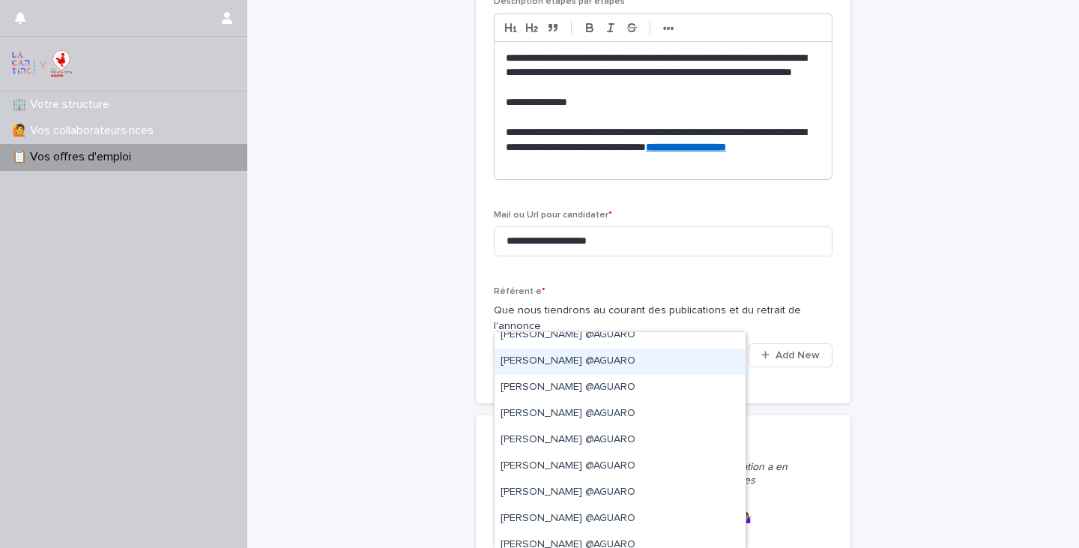
click at [635, 368] on div "Chloé BAUDON @AGUARO" at bounding box center [620, 361] width 251 height 26
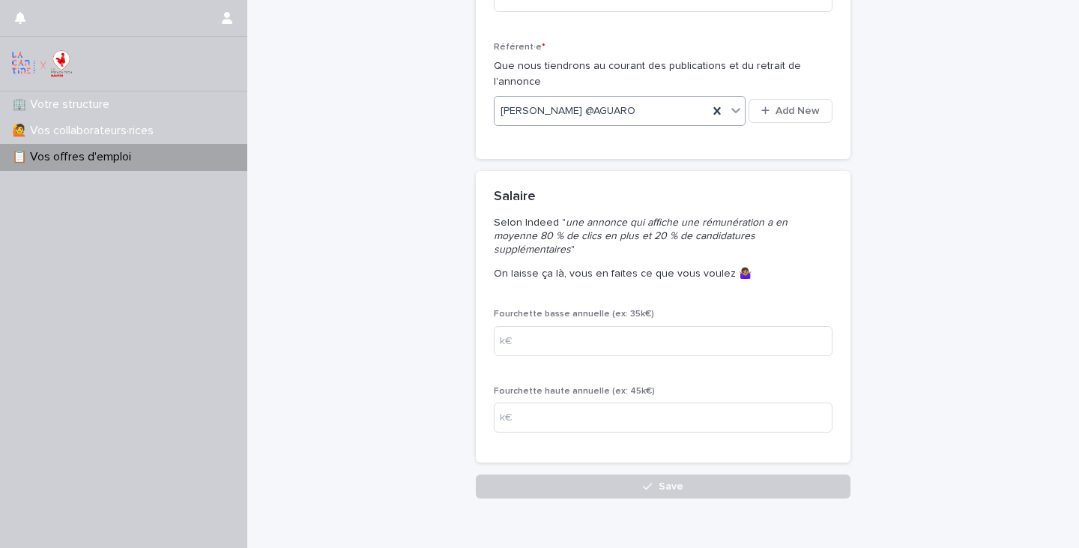
scroll to position [3160, 0]
click at [626, 327] on input at bounding box center [663, 342] width 339 height 30
type input "**"
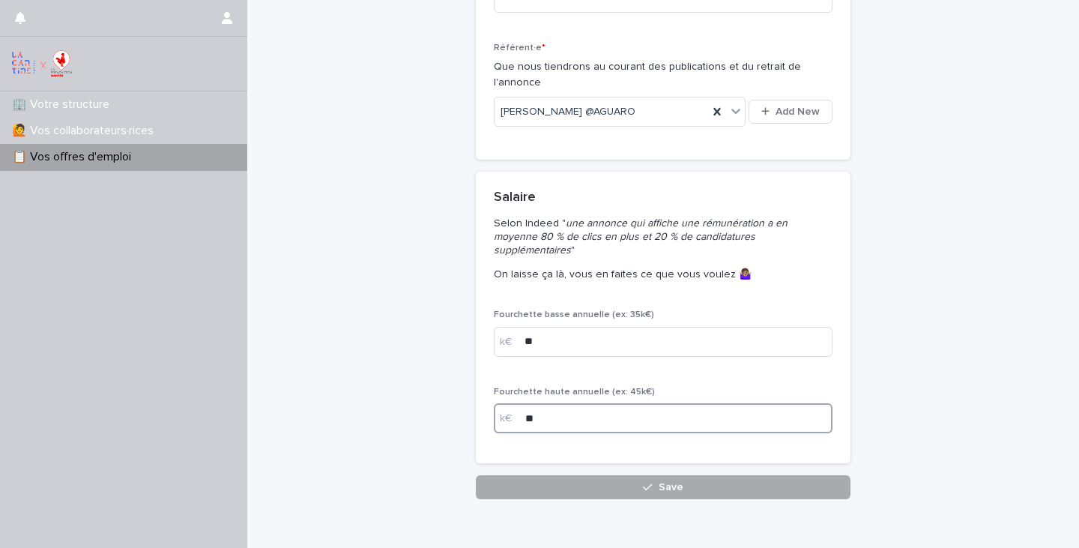
type input "**"
click at [613, 475] on button "Save" at bounding box center [663, 487] width 375 height 24
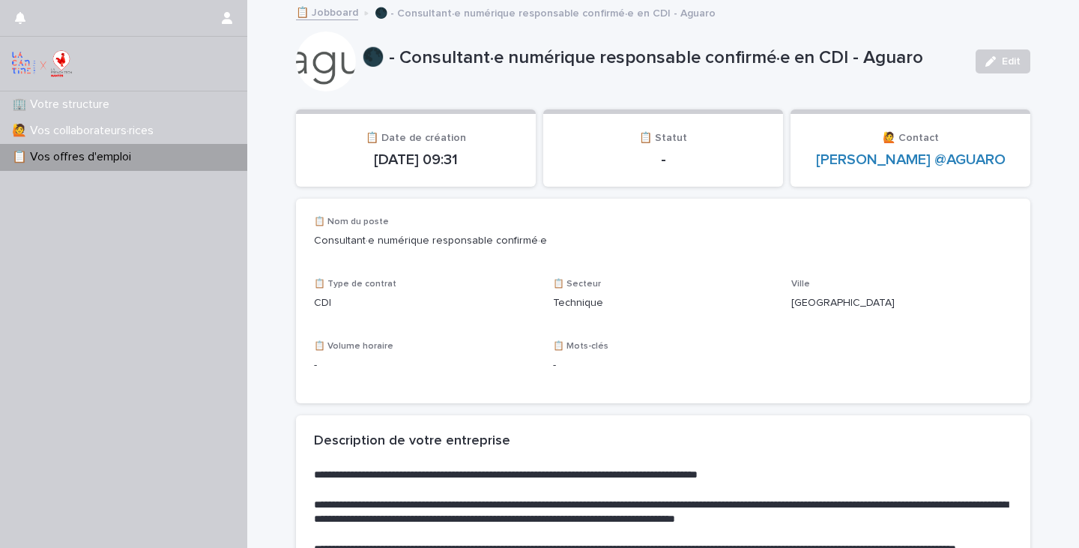
click at [329, 14] on link "📋 Jobboard" at bounding box center [327, 11] width 62 height 17
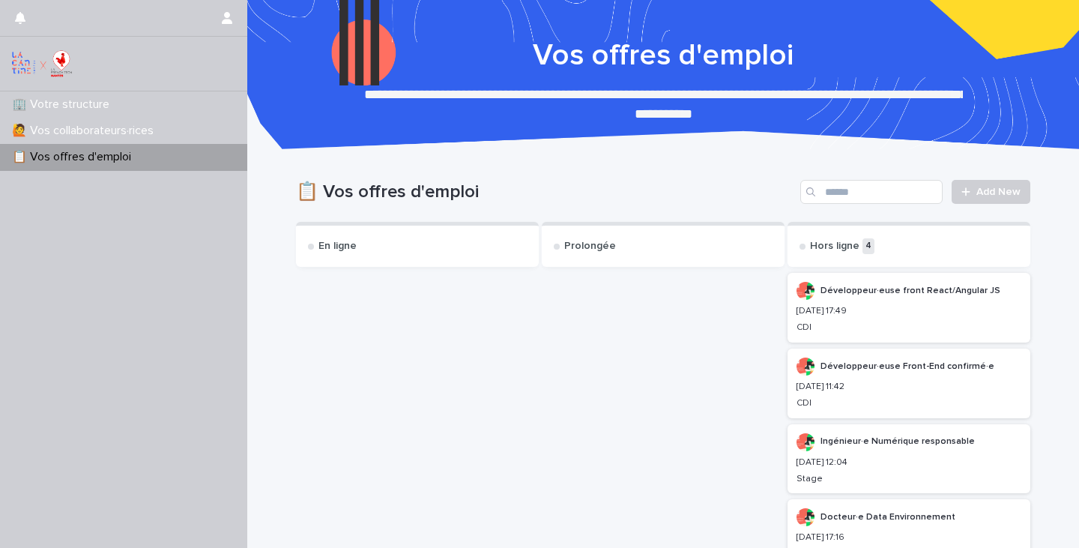
scroll to position [220, 0]
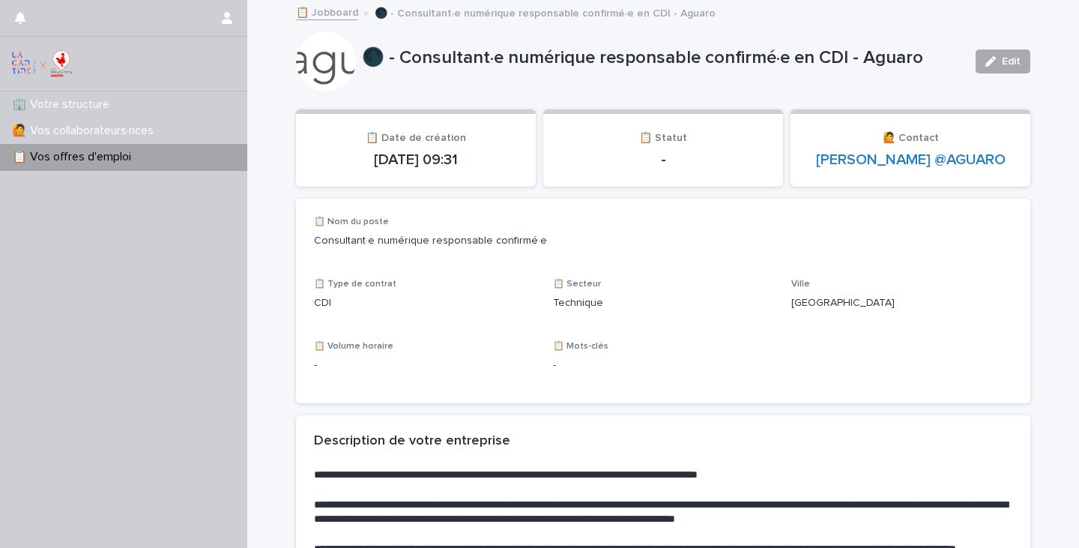
click at [989, 63] on icon "button" at bounding box center [990, 61] width 10 height 10
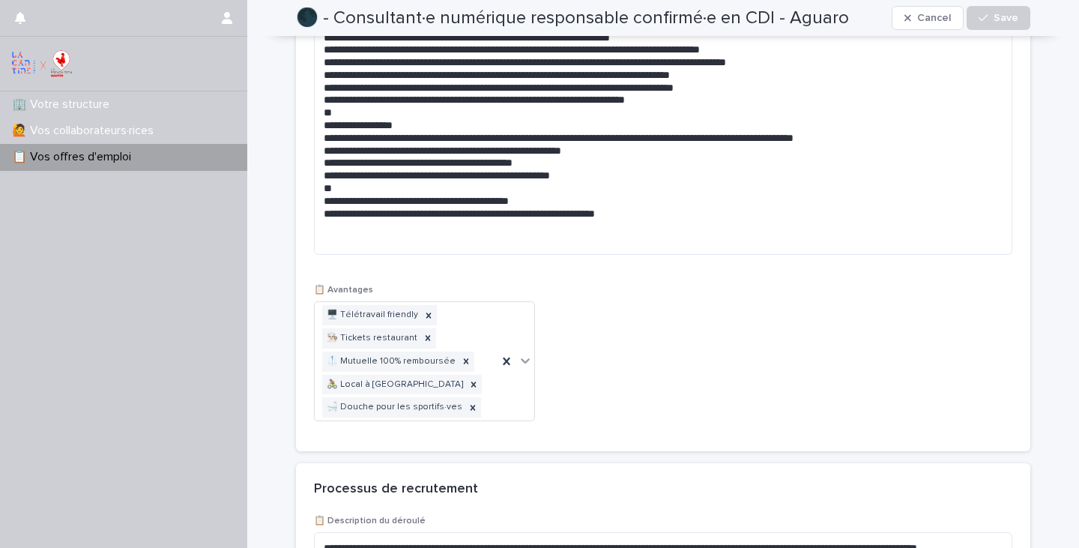
scroll to position [1848, 0]
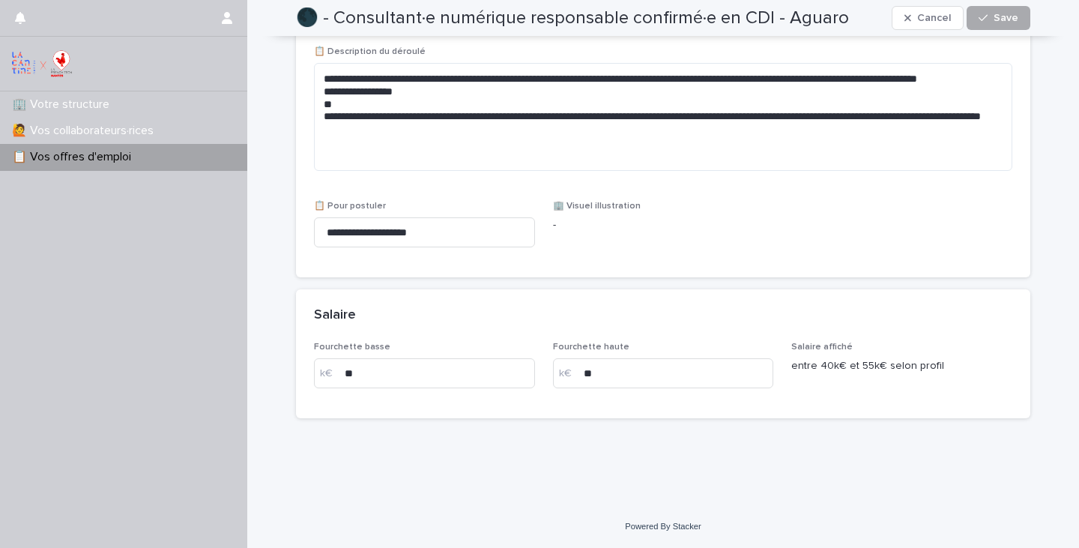
click at [996, 22] on span "Save" at bounding box center [1006, 18] width 25 height 10
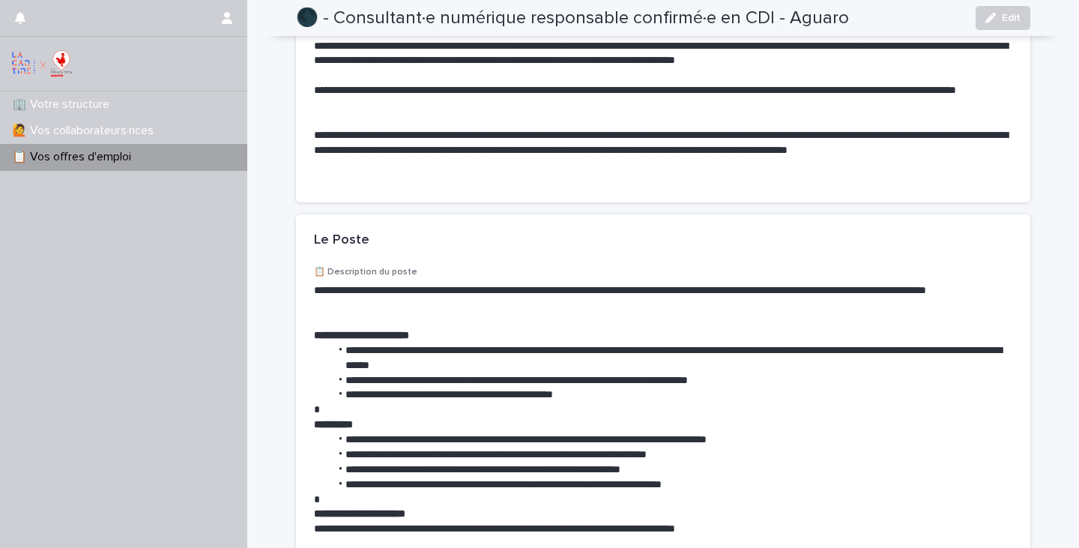
scroll to position [0, 0]
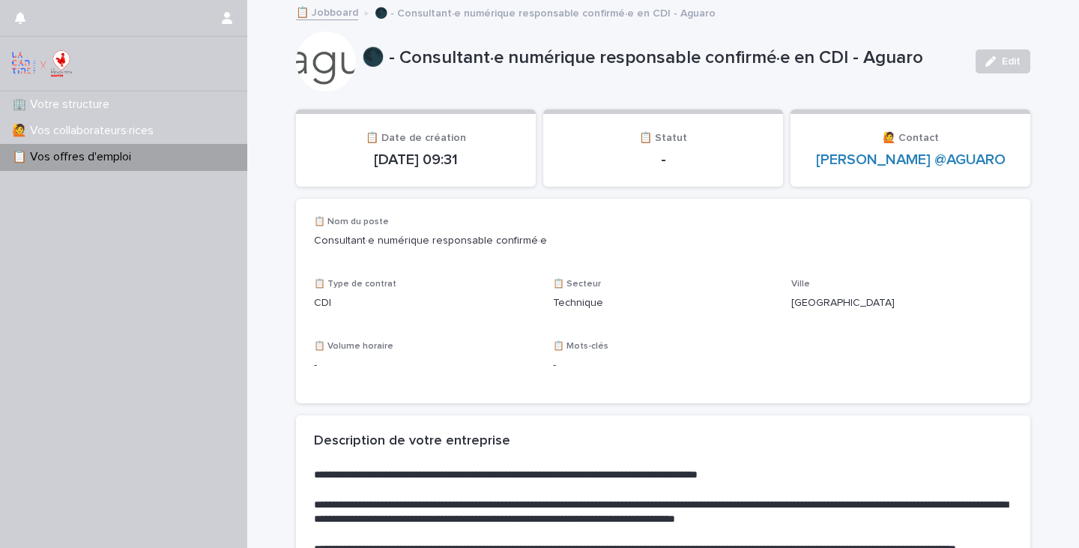
click at [663, 161] on p "-" at bounding box center [663, 160] width 204 height 18
click at [649, 136] on span "📋 Statut" at bounding box center [663, 138] width 48 height 10
click at [82, 145] on div "📋 Vos offres d'emploi" at bounding box center [123, 157] width 247 height 26
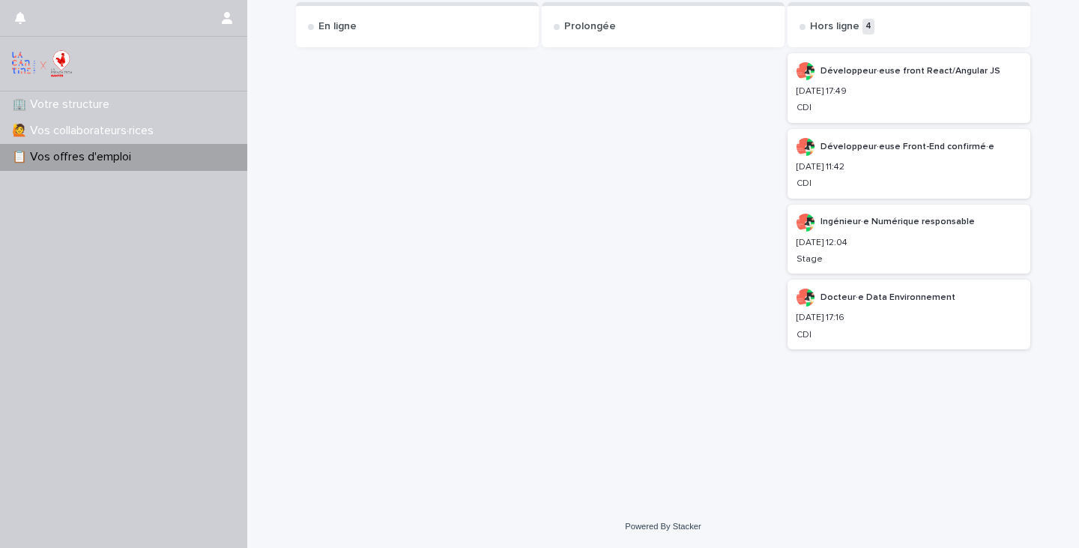
scroll to position [217, 0]
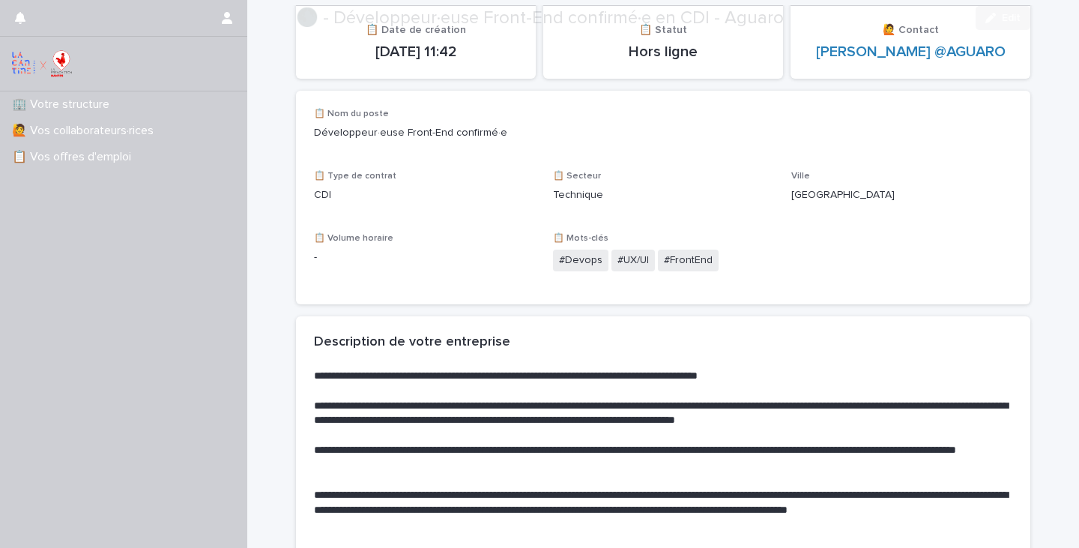
scroll to position [162, 0]
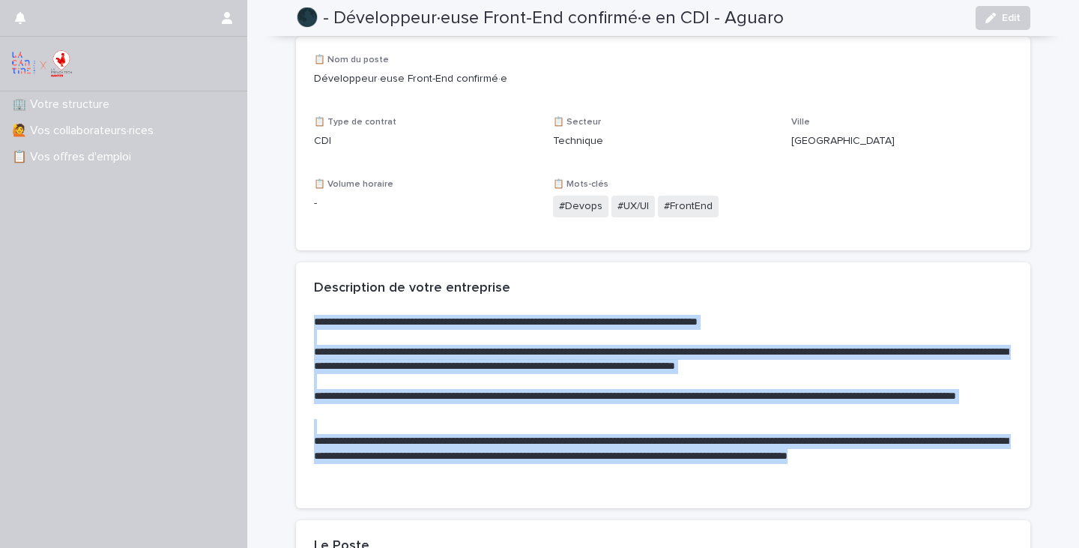
drag, startPoint x: 313, startPoint y: 324, endPoint x: 347, endPoint y: 482, distance: 161.8
click at [347, 482] on div "**********" at bounding box center [663, 412] width 734 height 194
copy div "**********"
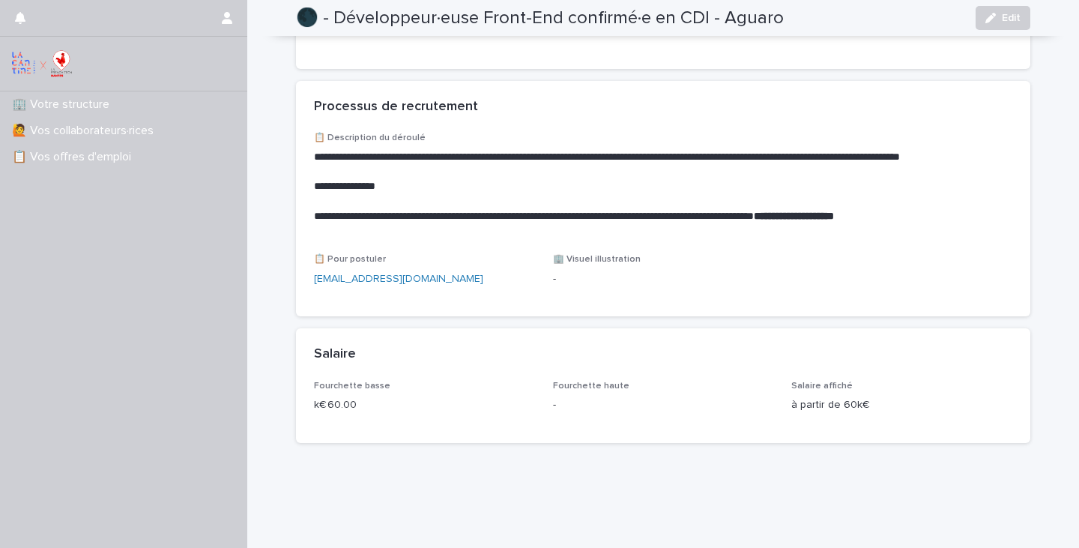
scroll to position [1517, 0]
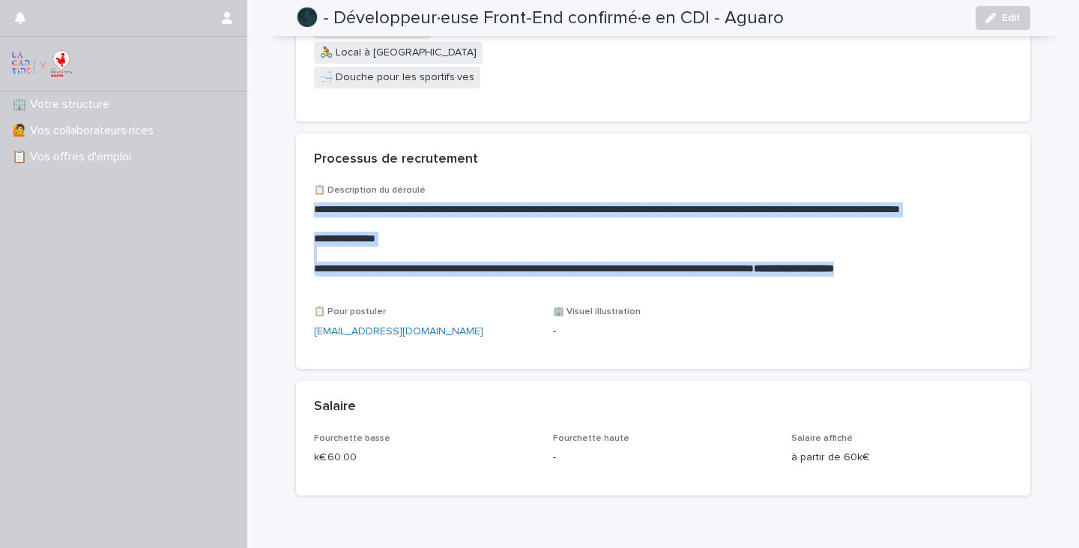
drag, startPoint x: 313, startPoint y: 181, endPoint x: 991, endPoint y: 259, distance: 681.9
click at [991, 259] on div "**********" at bounding box center [663, 236] width 698 height 103
copy div "**********"
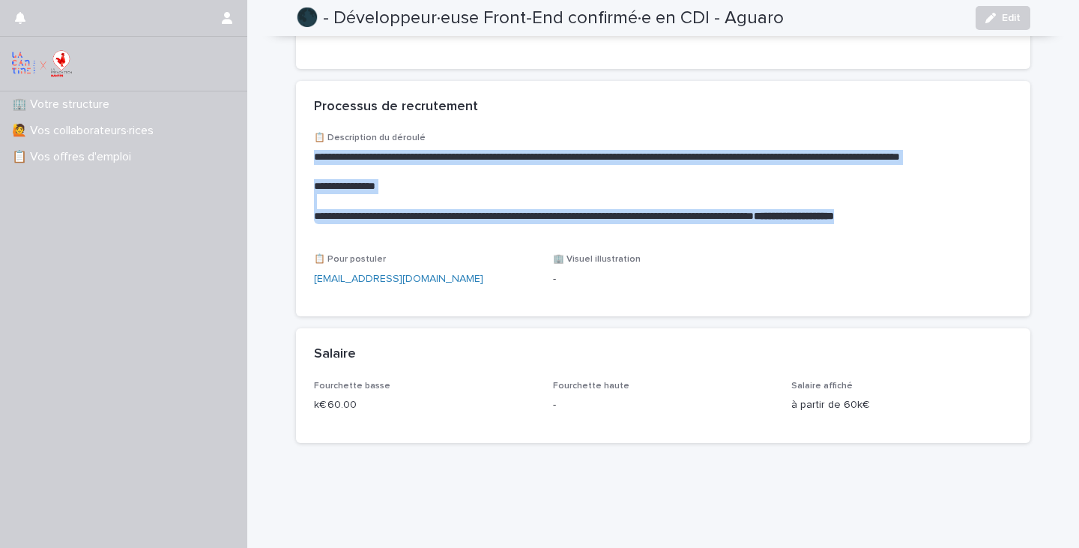
scroll to position [1569, 0]
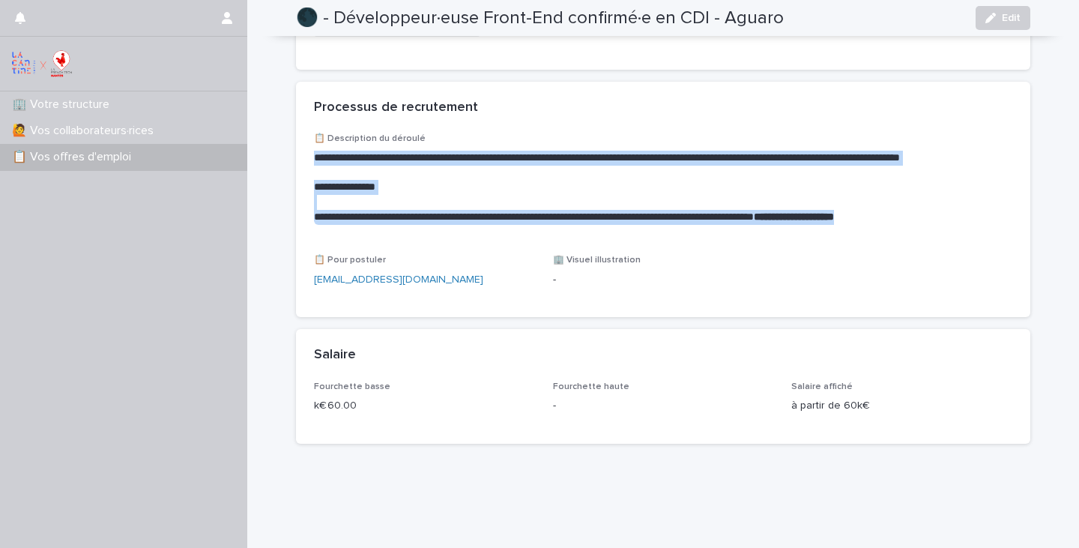
click at [121, 145] on div "📋 Vos offres d'emploi" at bounding box center [123, 157] width 247 height 26
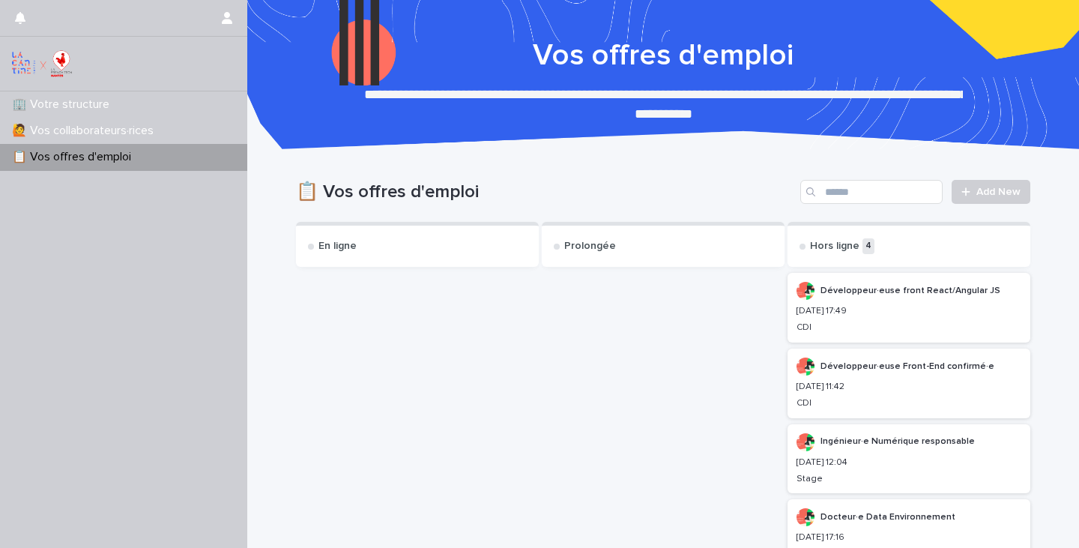
click at [335, 230] on div "En ligne" at bounding box center [417, 244] width 243 height 45
click at [95, 113] on div "🏢 Votre structure" at bounding box center [123, 104] width 247 height 26
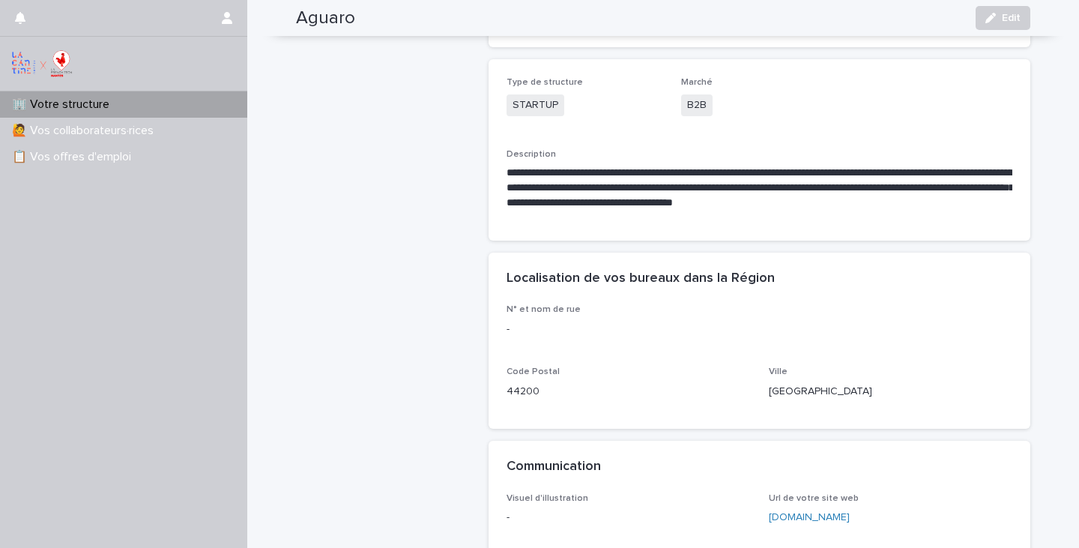
scroll to position [480, 0]
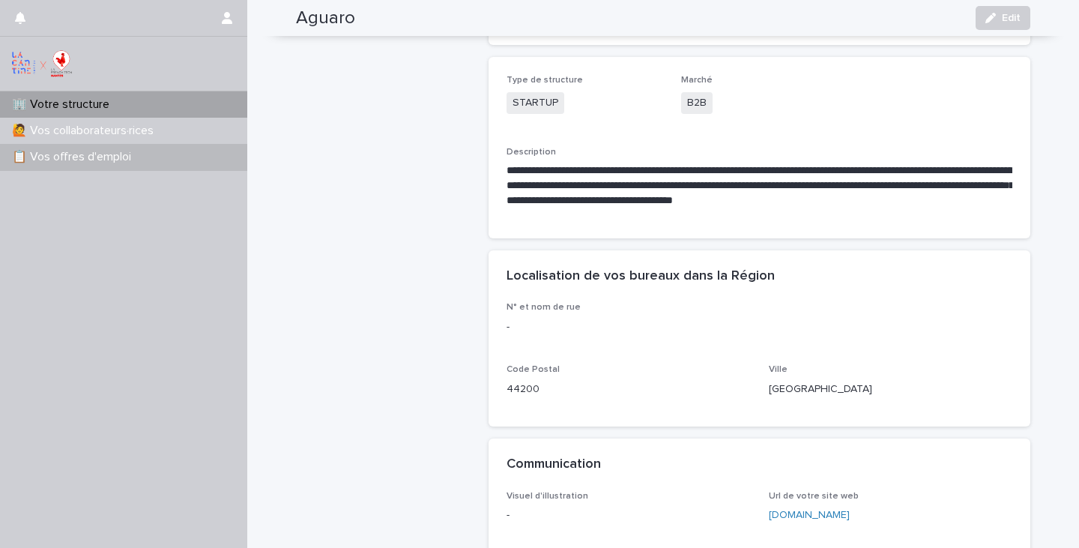
click at [91, 162] on p "📋 Vos offres d'emploi" at bounding box center [74, 157] width 137 height 14
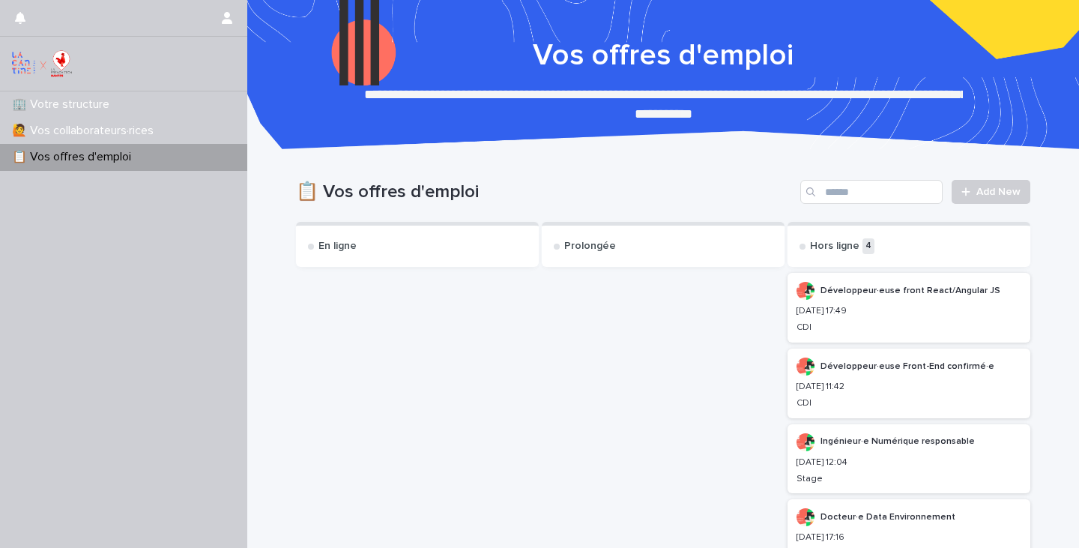
click at [77, 155] on p "📋 Vos offres d'emploi" at bounding box center [74, 157] width 137 height 14
